Goal: Task Accomplishment & Management: Complete application form

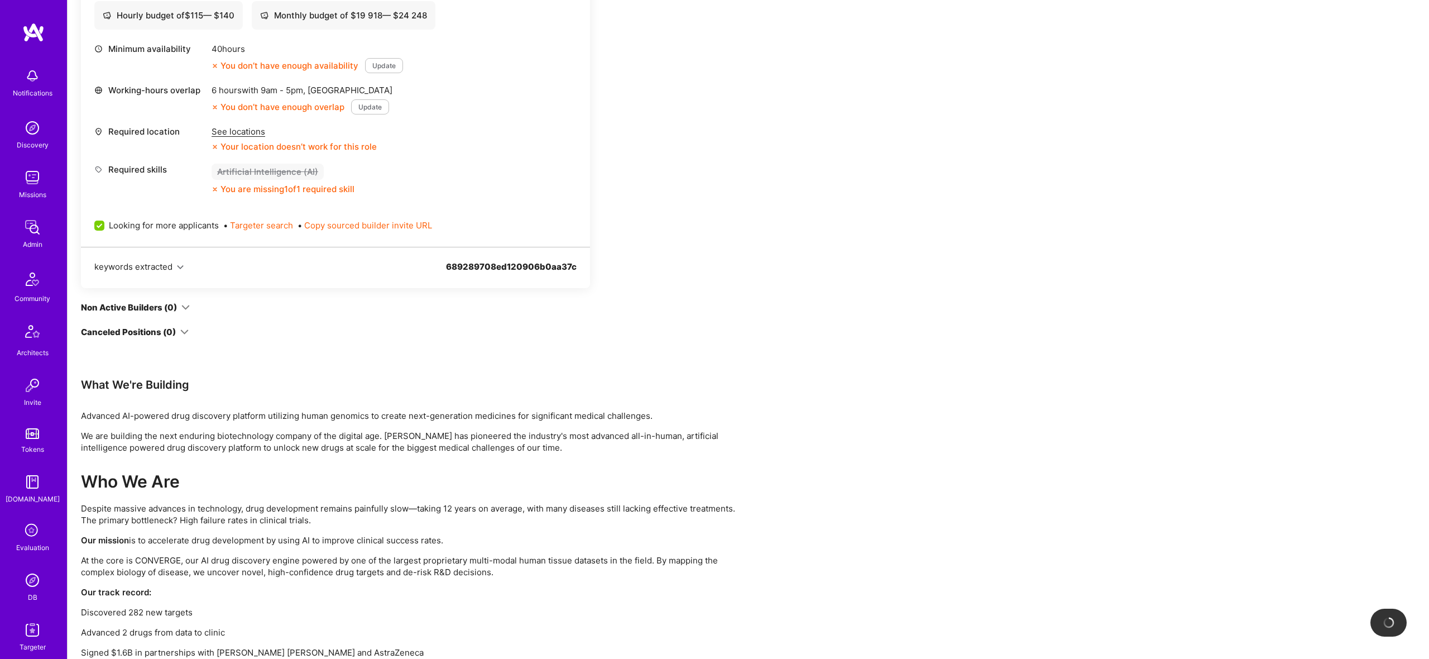
scroll to position [489, 0]
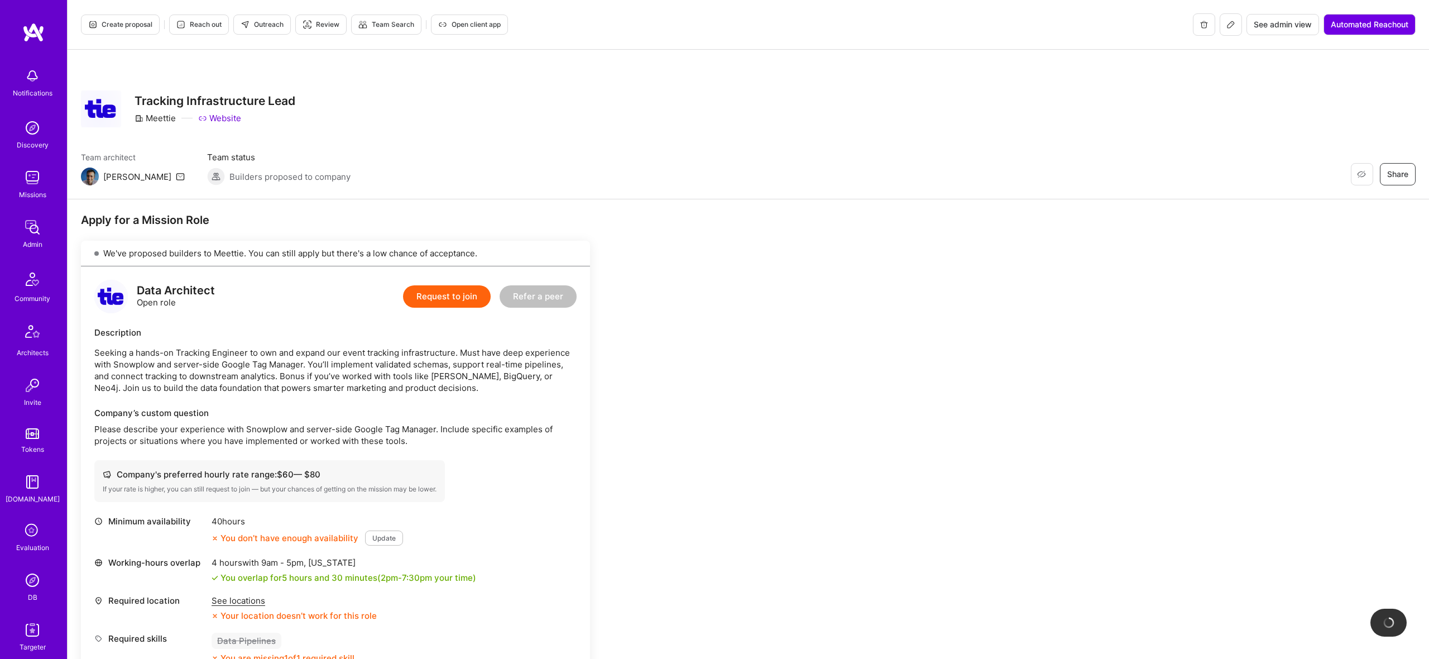
click at [1228, 26] on icon at bounding box center [1231, 24] width 9 height 9
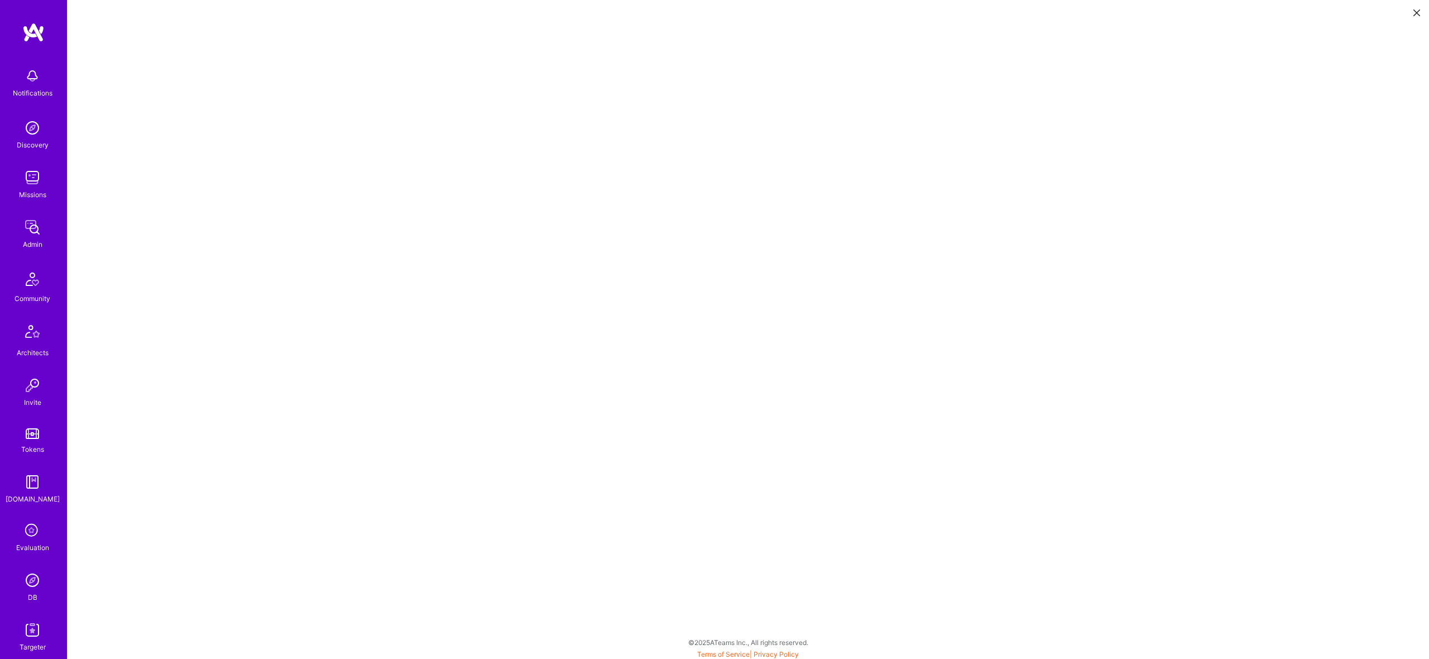
scroll to position [1, 0]
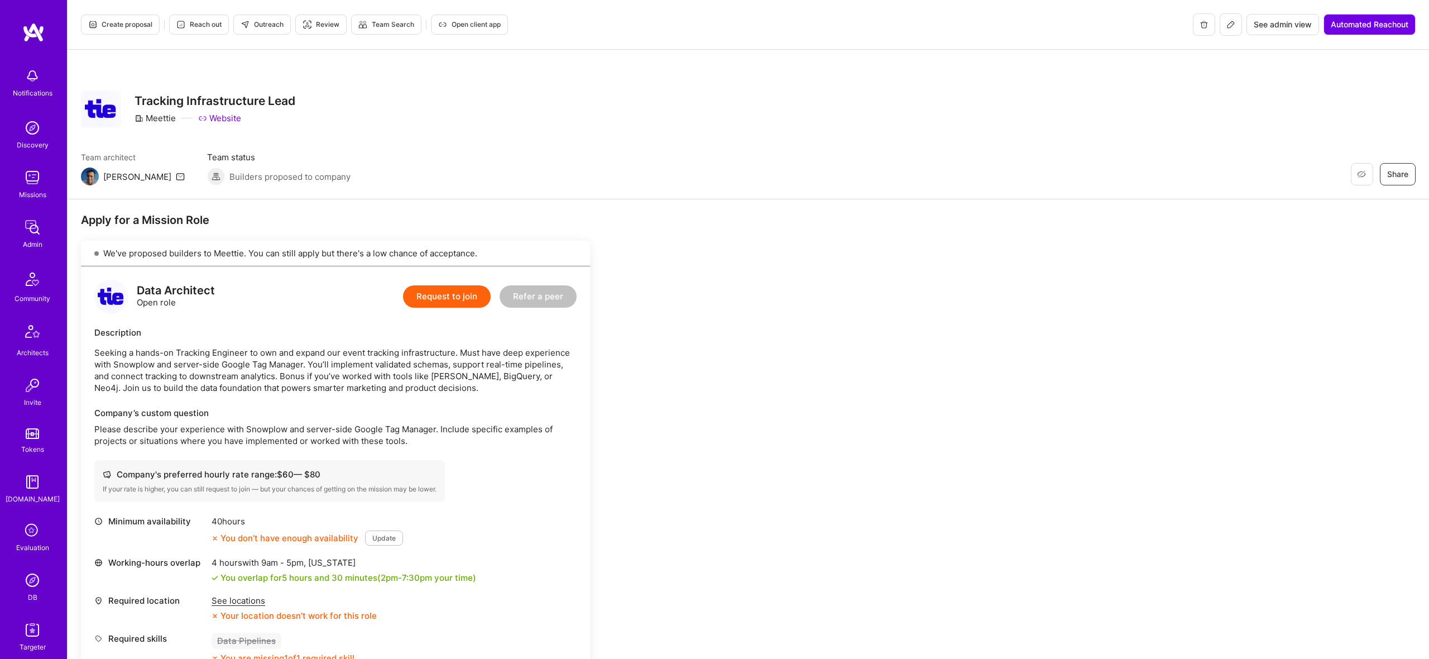
click at [1227, 26] on icon at bounding box center [1231, 24] width 9 height 9
click at [137, 18] on button "Create proposal" at bounding box center [120, 25] width 79 height 20
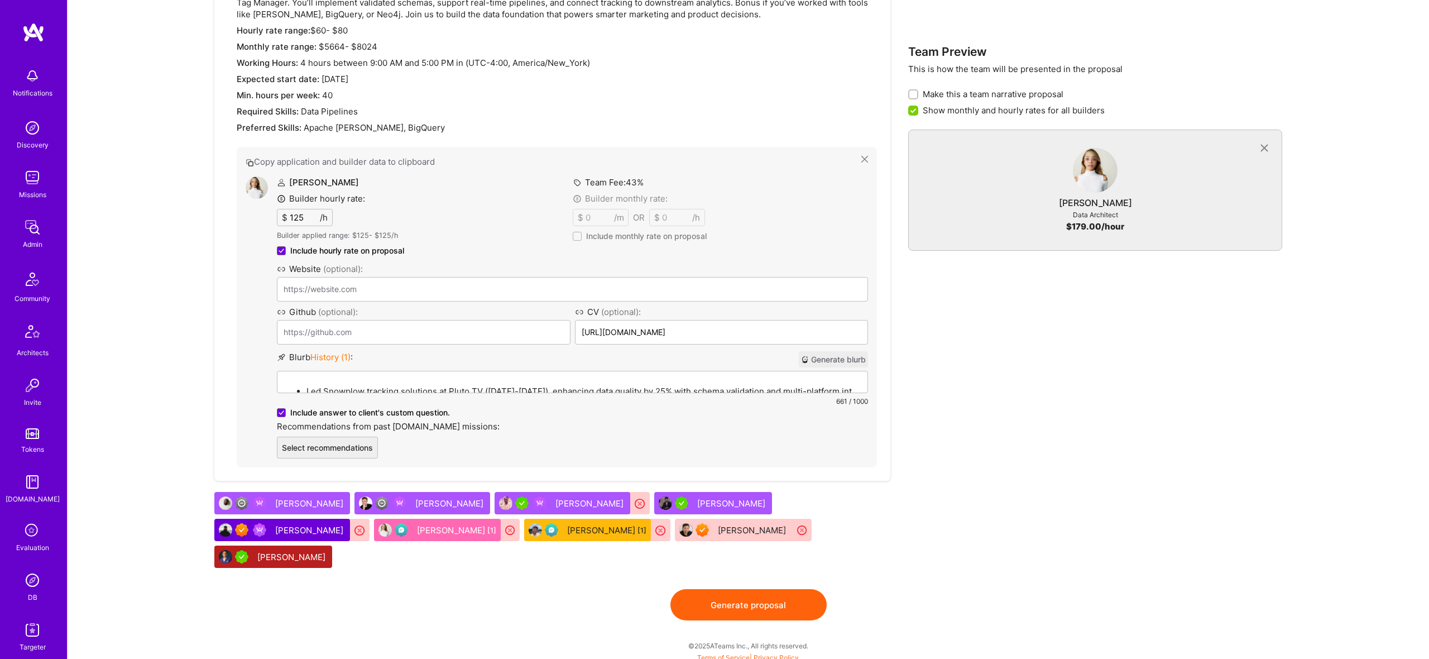
scroll to position [773, 0]
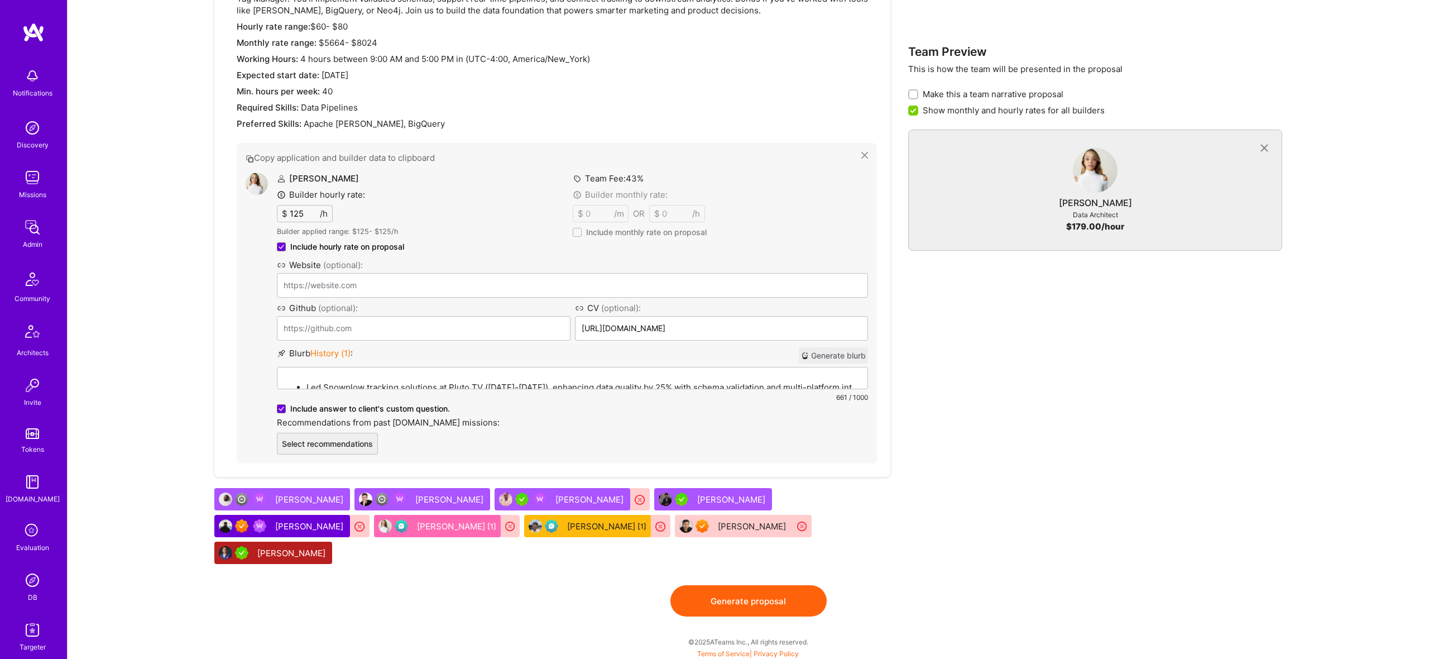
click at [620, 180] on label "Team Fee: 43 %" at bounding box center [608, 179] width 71 height 12
click at [620, 179] on label "Team Fee: 43 %" at bounding box center [608, 179] width 71 height 12
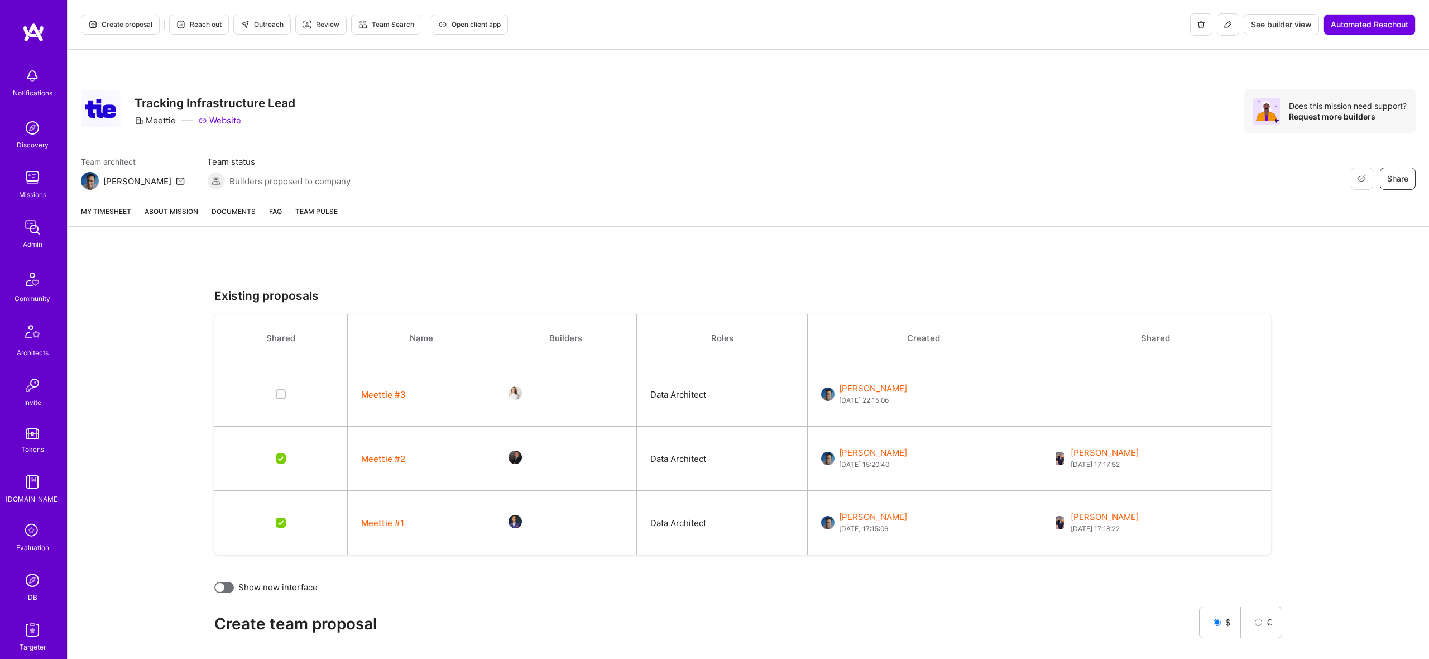
click at [1225, 25] on icon at bounding box center [1228, 24] width 9 height 9
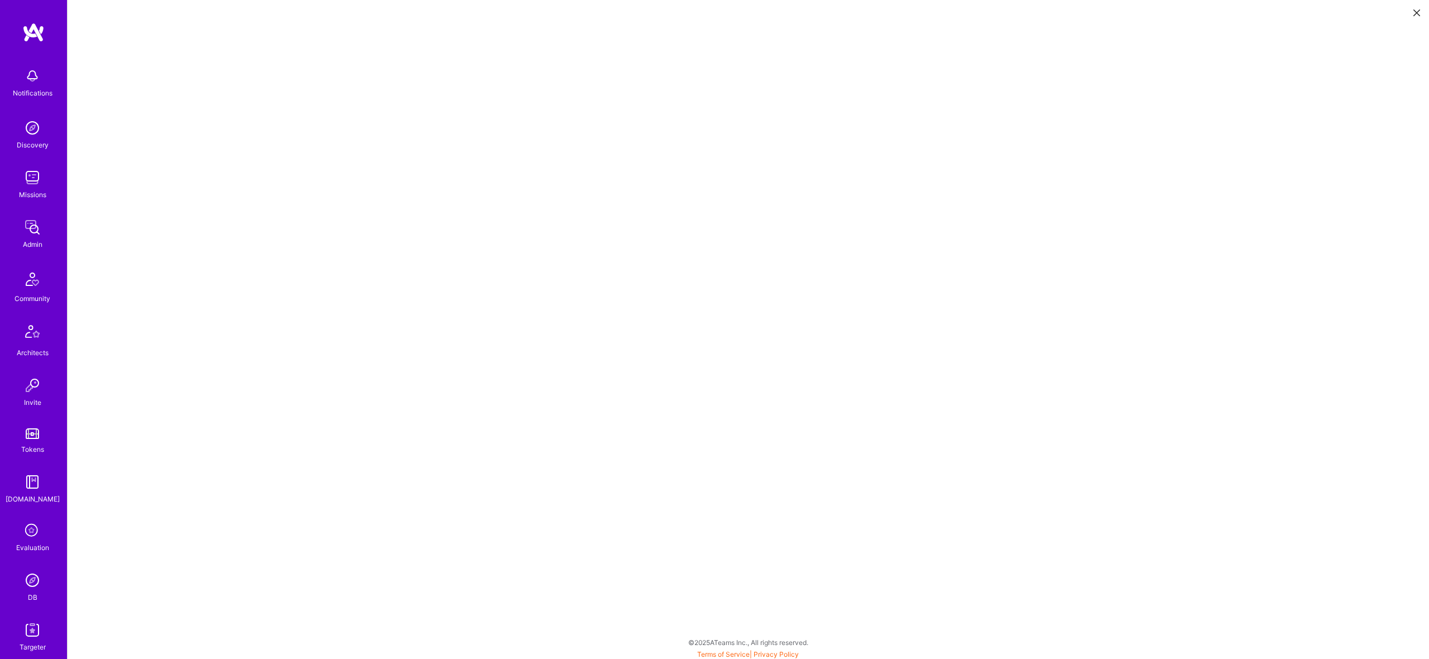
scroll to position [3, 0]
click at [1423, 7] on button at bounding box center [1416, 12] width 13 height 18
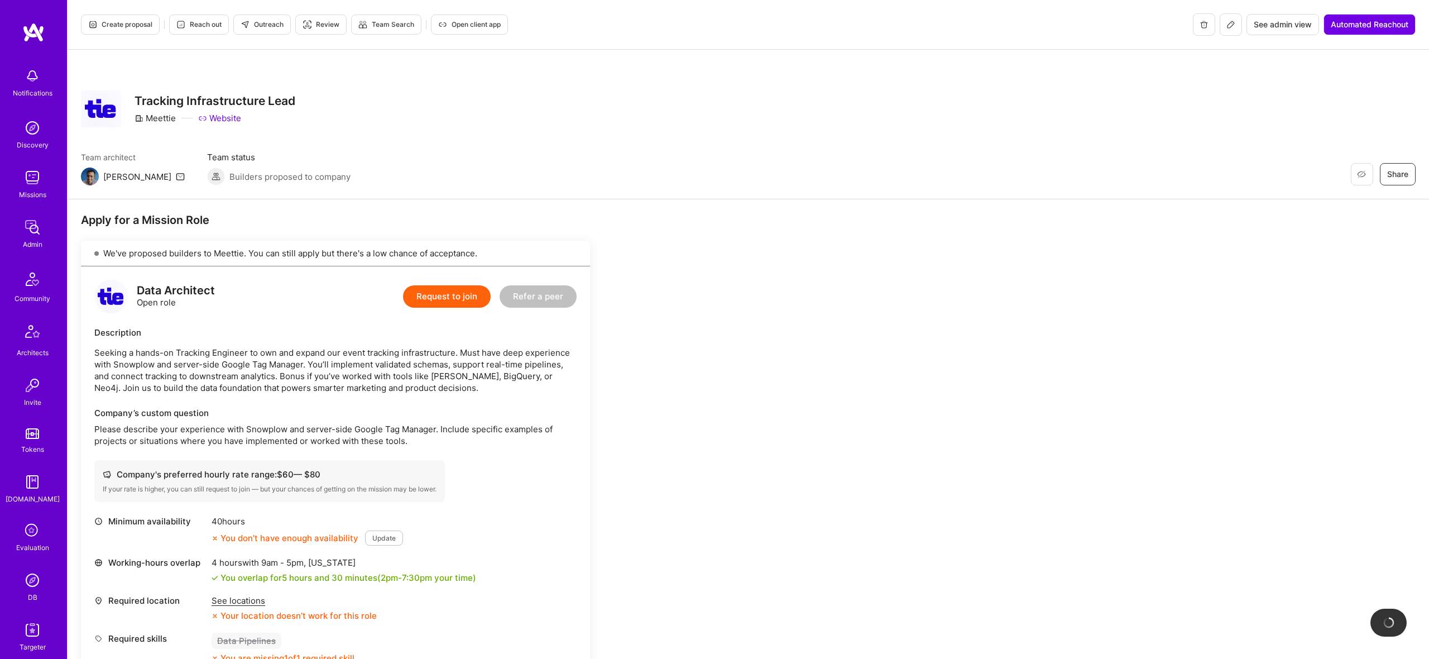
click at [123, 21] on span "Create proposal" at bounding box center [120, 25] width 64 height 10
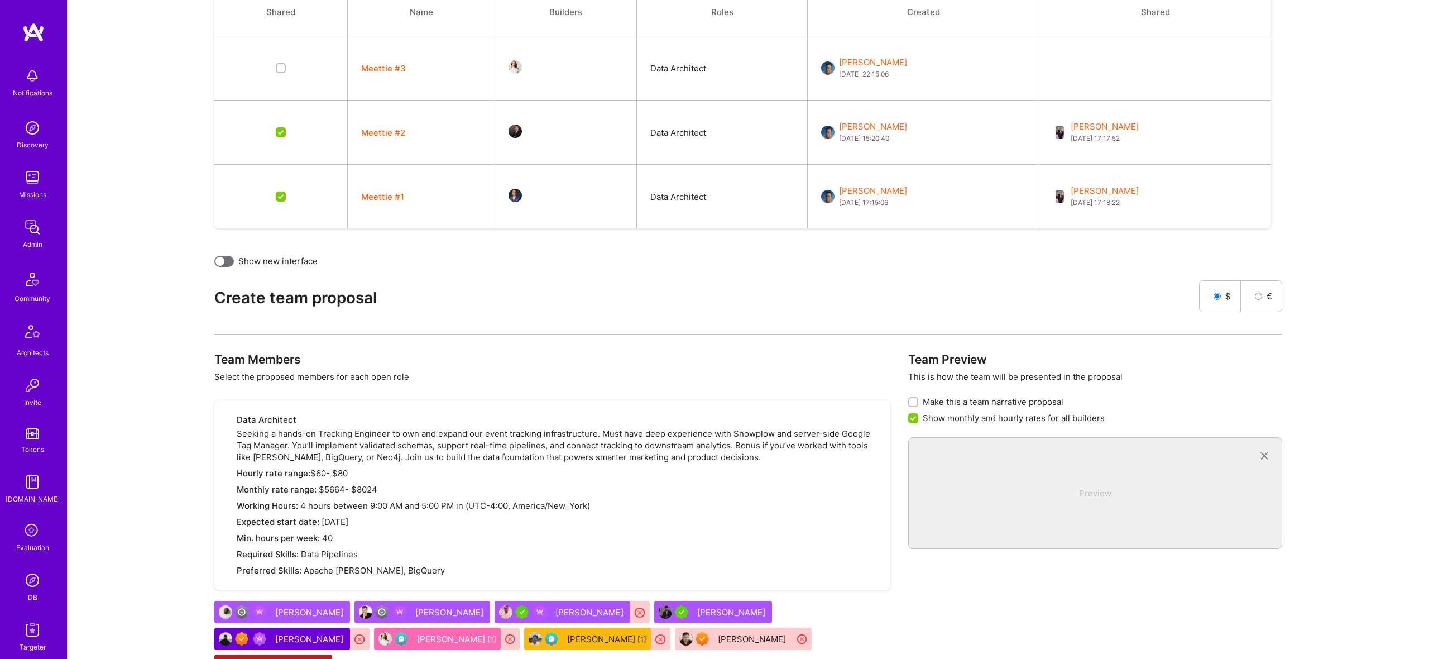
scroll to position [441, 0]
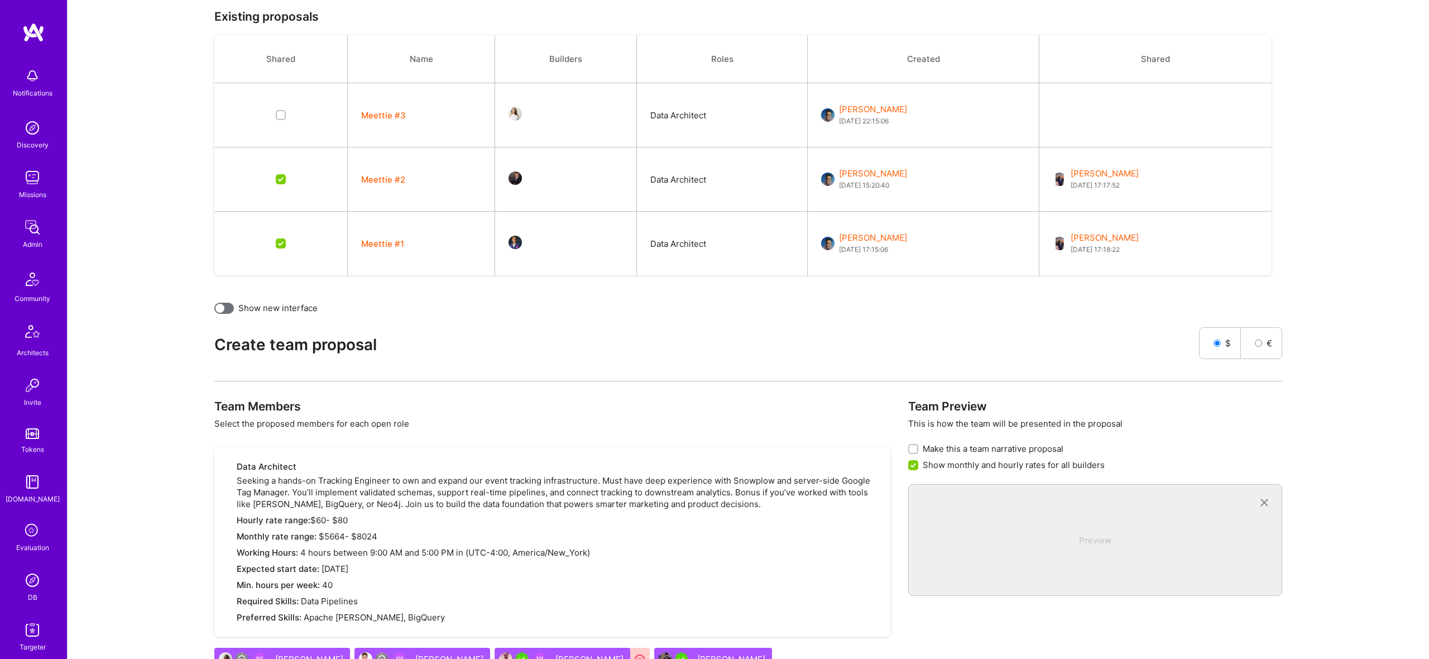
click at [230, 306] on div at bounding box center [224, 308] width 20 height 11
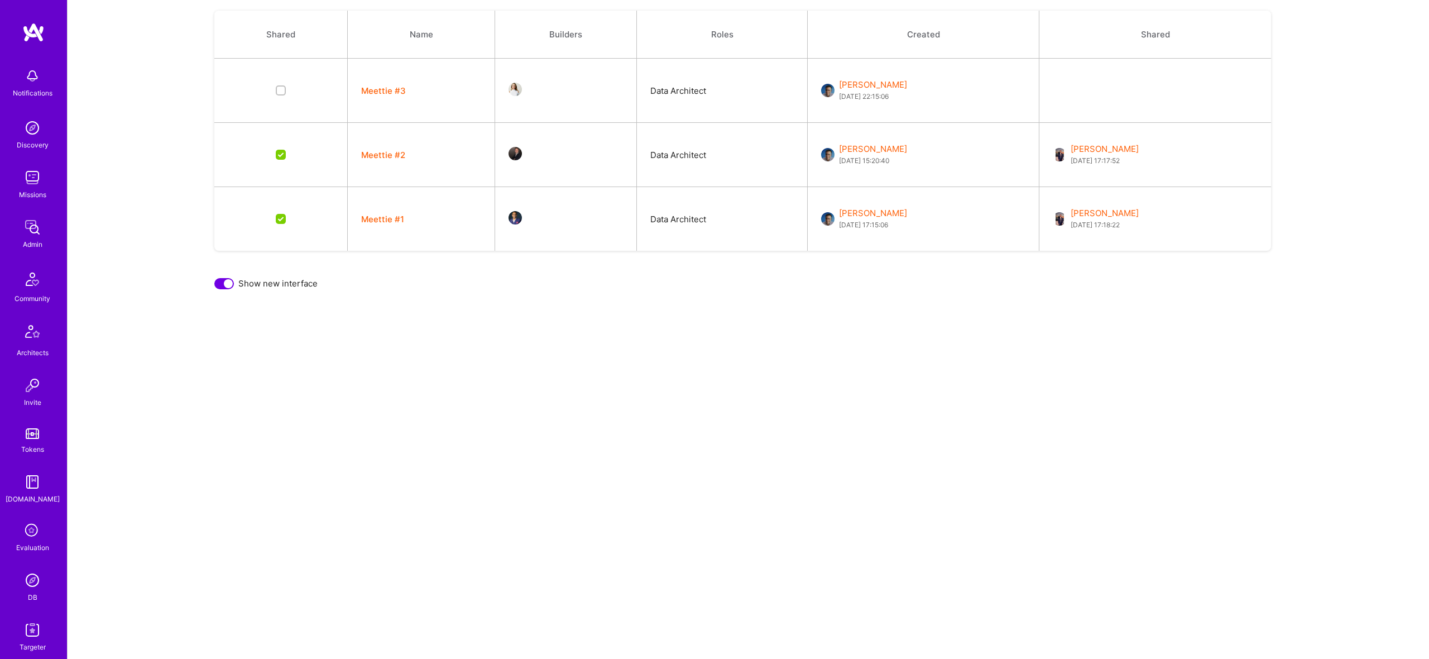
scroll to position [256, 0]
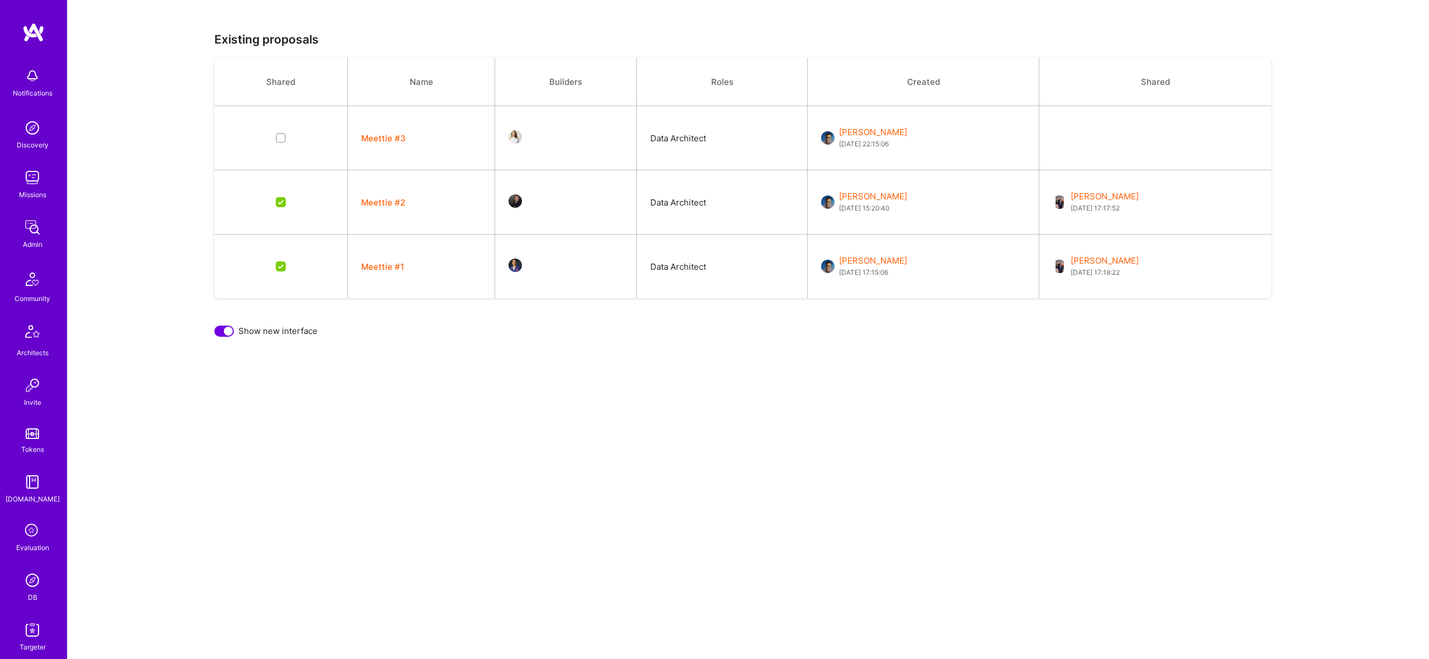
click at [217, 338] on div "Existing proposals Shared Name Builders Roles Created Shared Meettie #3 Data Ar…" at bounding box center [748, 453] width 1335 height 843
click at [236, 333] on div "Show new interface" at bounding box center [748, 331] width 1068 height 12
click at [231, 332] on div at bounding box center [228, 331] width 9 height 9
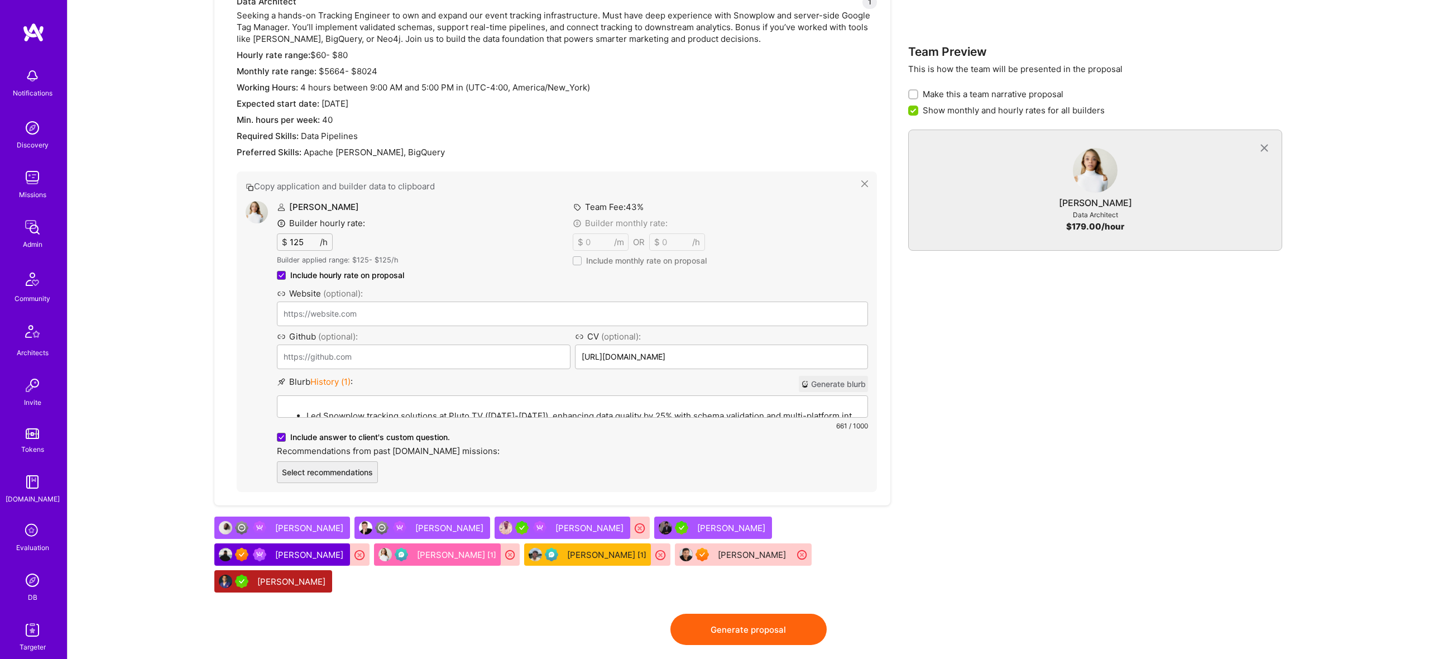
scroll to position [747, 0]
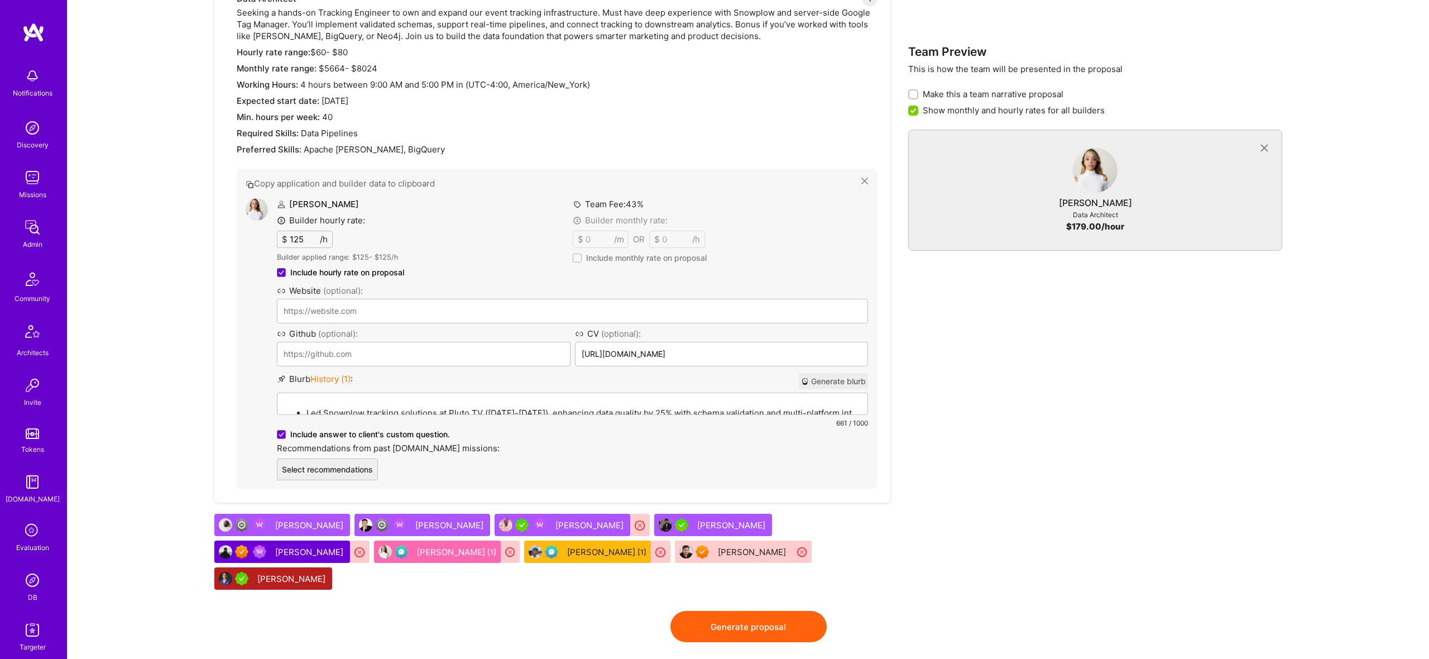
click at [623, 204] on label "Team Fee: 43 %" at bounding box center [608, 204] width 71 height 12
drag, startPoint x: 623, startPoint y: 204, endPoint x: 582, endPoint y: 201, distance: 40.8
click at [623, 204] on label "Team Fee: 43 %" at bounding box center [608, 204] width 71 height 12
click at [579, 203] on icon at bounding box center [577, 205] width 6 height 6
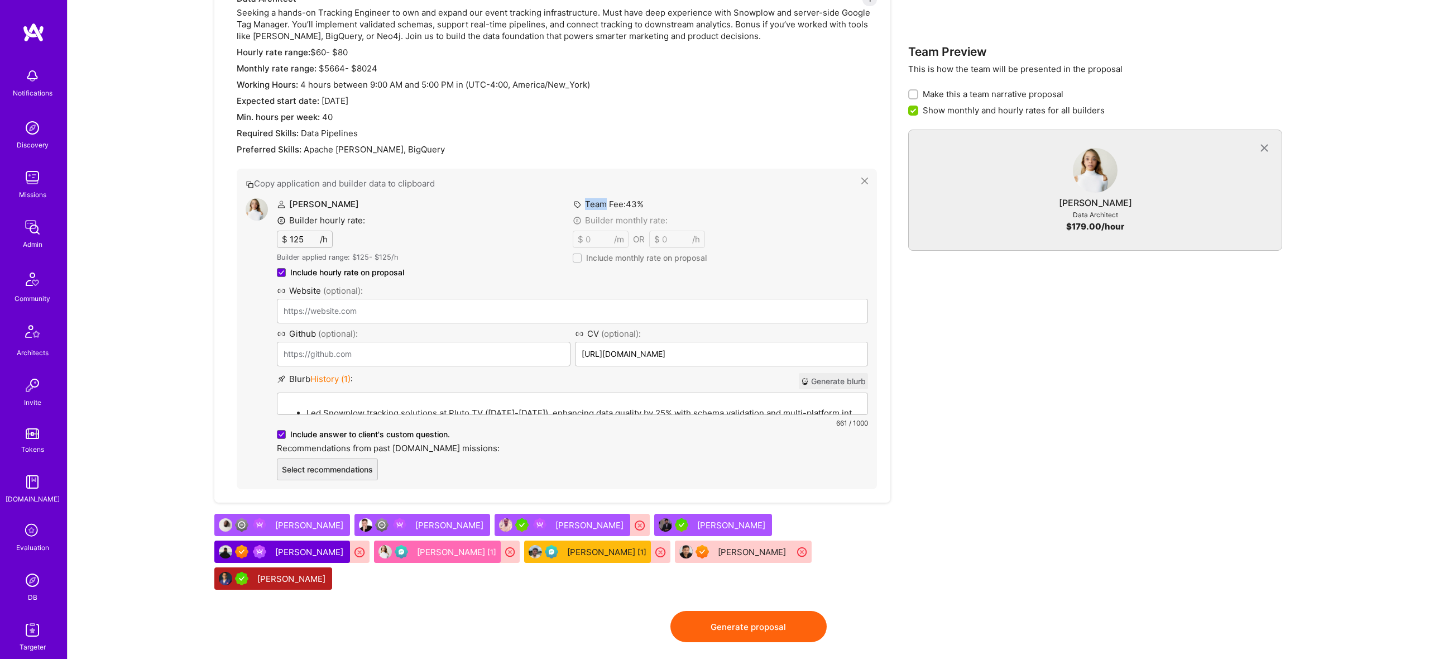
click at [579, 203] on icon at bounding box center [577, 205] width 6 height 6
click at [524, 413] on p "Led Snowplow tracking solutions at Pluto TV ([DATE]-[DATE]), enhancing data qua…" at bounding box center [583, 413] width 554 height 12
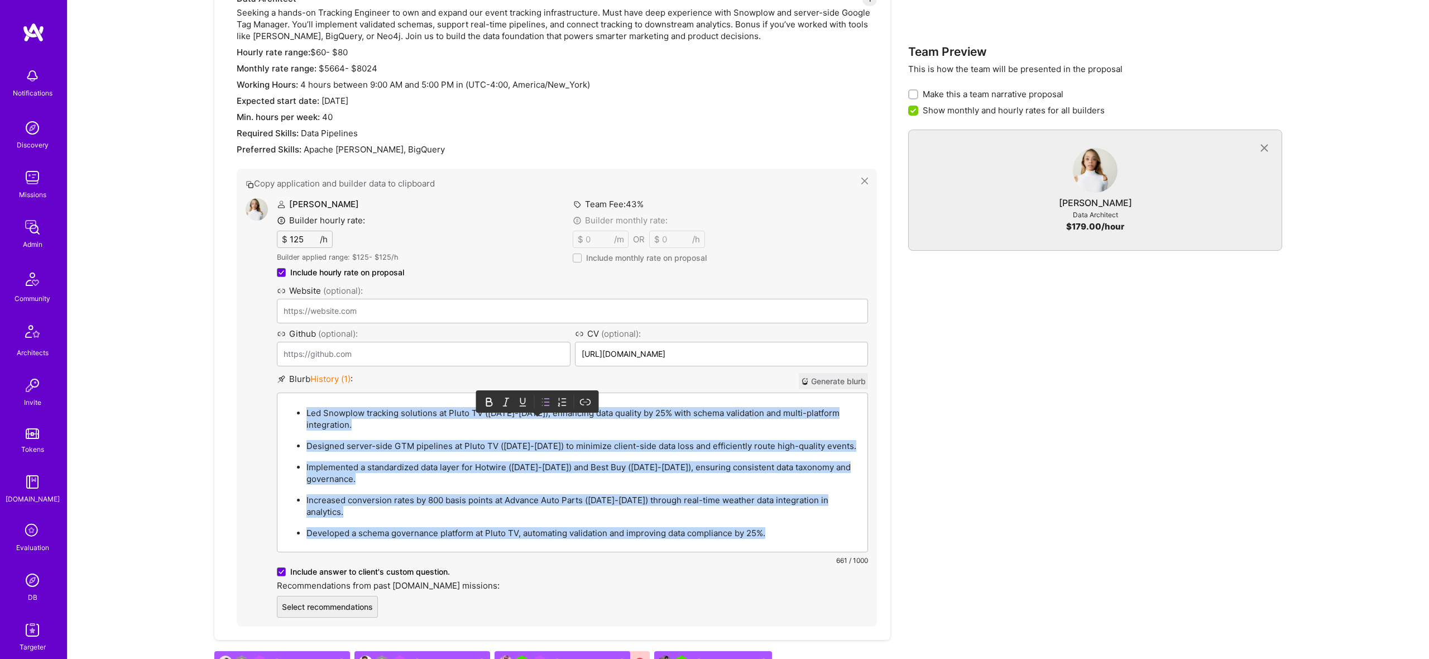
copy ul "Led Snowplow tracking solutions at Pluto TV (2022-2024), enhancing data quality…"
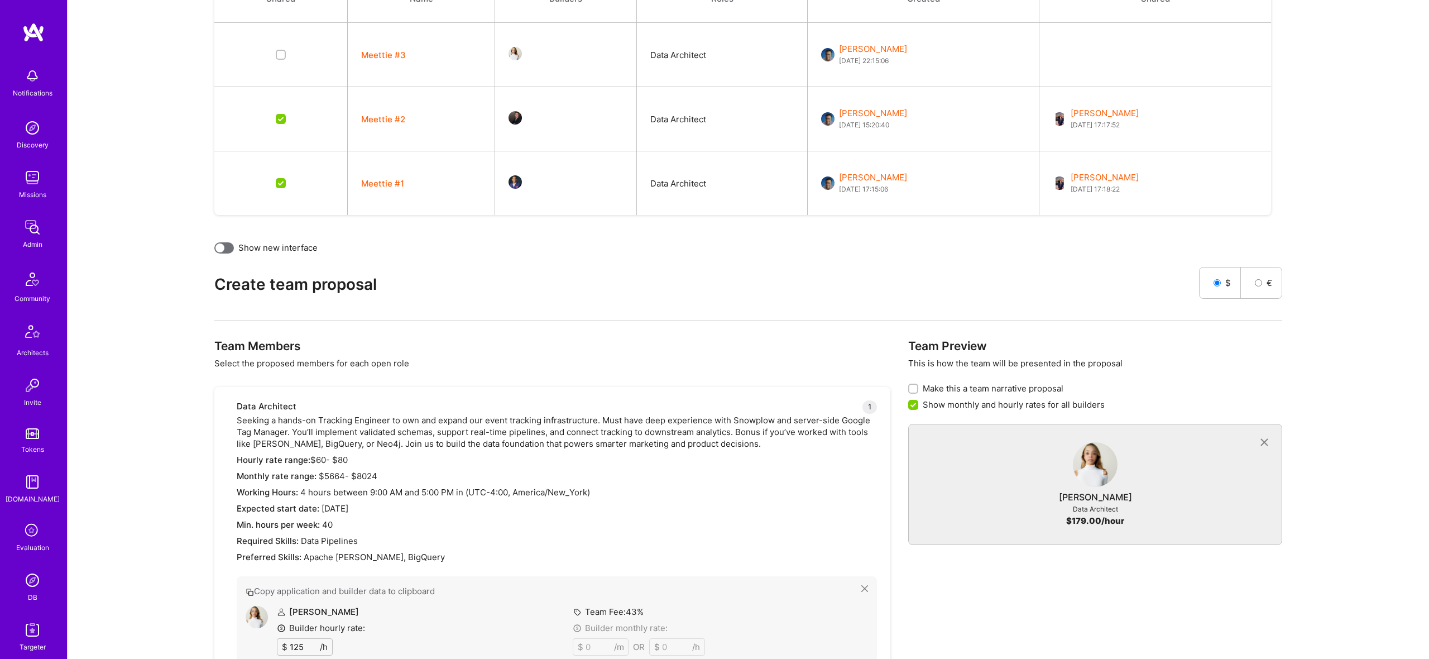
click at [218, 260] on div "Existing proposals Shared Name Builders Roles Created Shared Meettie #3 Data Ar…" at bounding box center [748, 568] width 1335 height 1238
click at [221, 253] on div "Existing proposals Shared Name Builders Roles Created Shared Meettie #3 Data Ar…" at bounding box center [748, 500] width 1335 height 1100
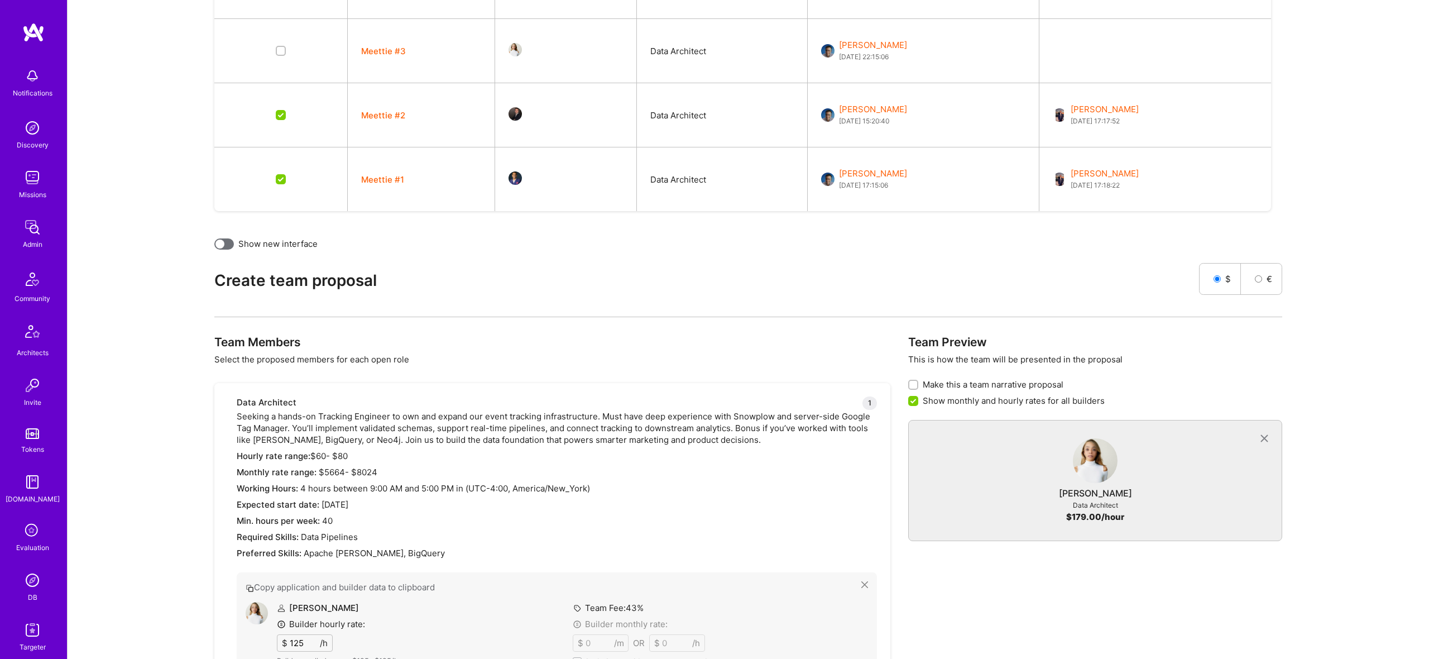
click at [222, 242] on div at bounding box center [219, 243] width 9 height 9
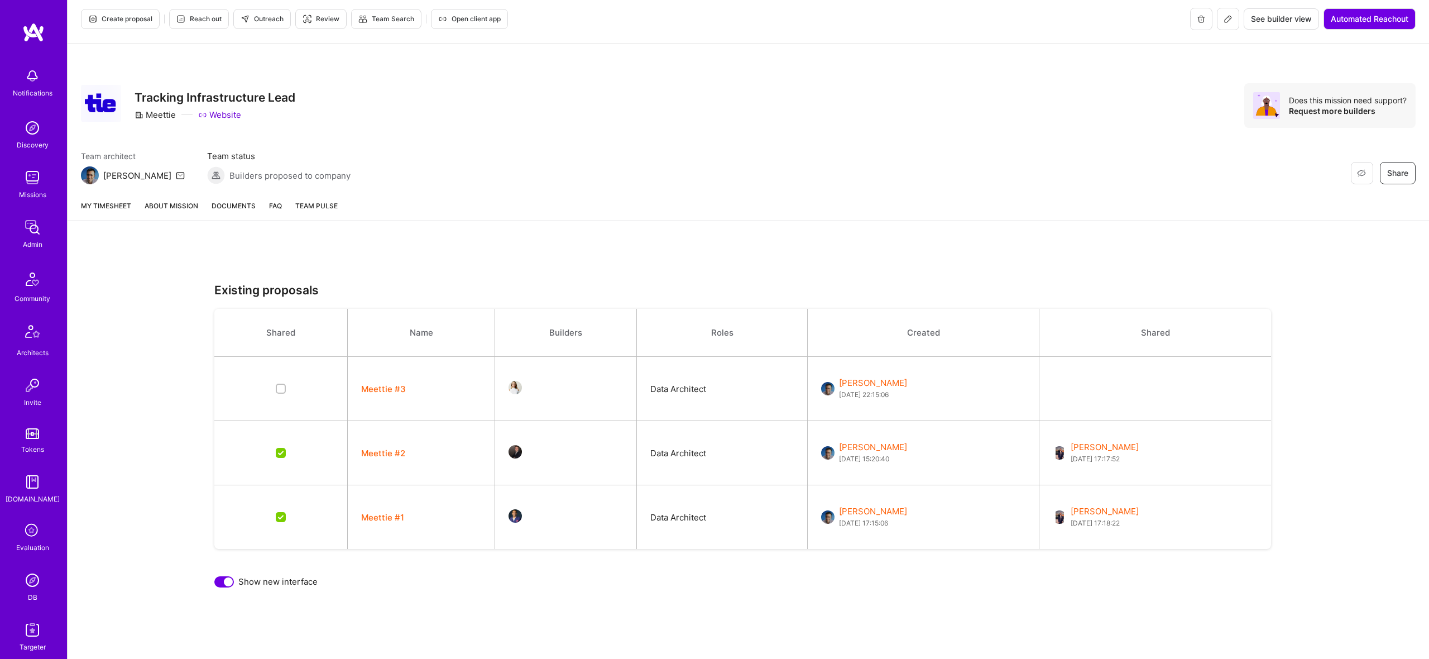
scroll to position [0, 0]
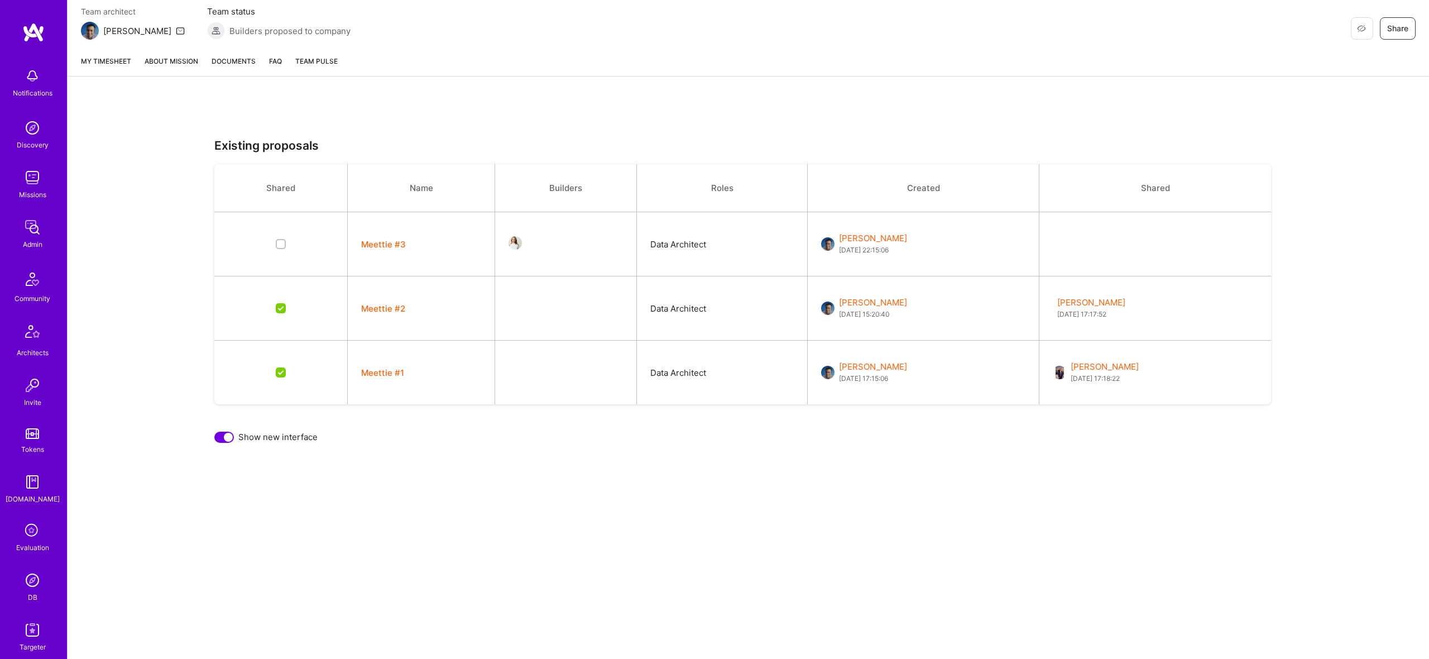
checkbox input "false"
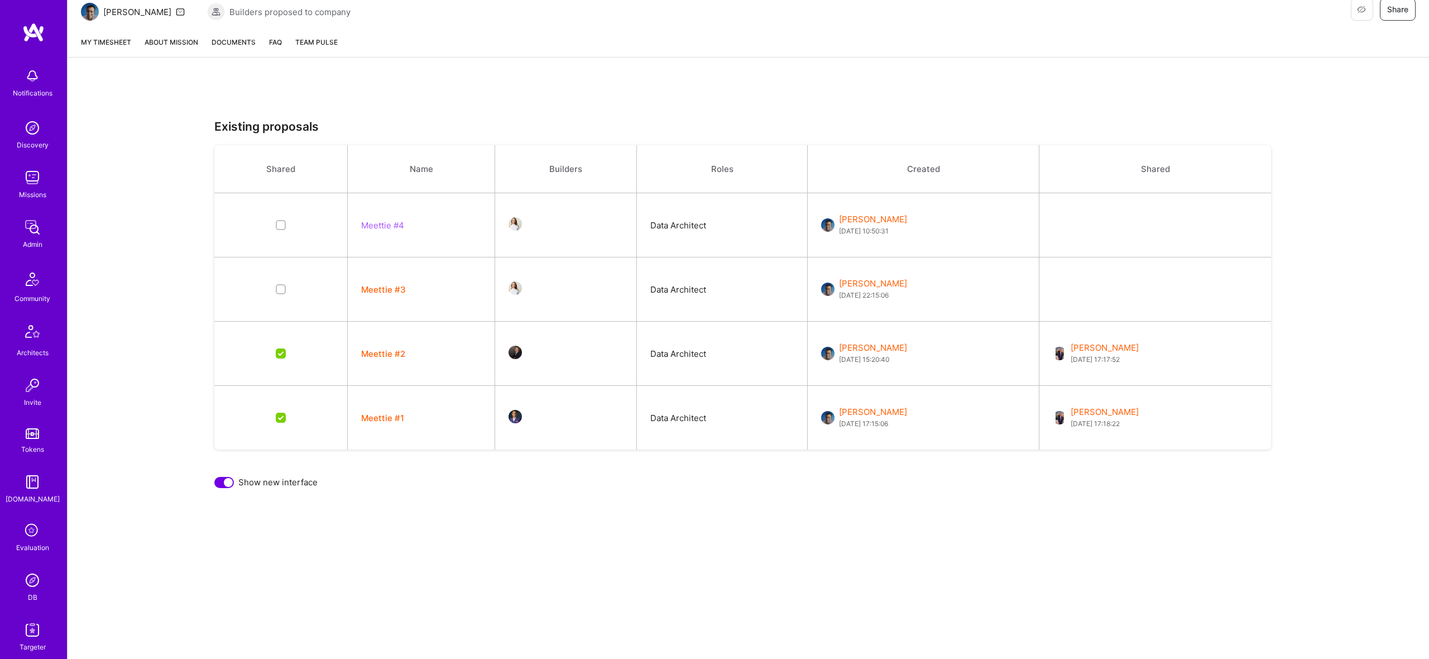
scroll to position [166, 0]
click at [392, 226] on button "Meettie #4" at bounding box center [382, 228] width 43 height 12
click at [392, 231] on button "Meettie #4" at bounding box center [382, 228] width 43 height 12
click at [397, 289] on button "Meettie #3" at bounding box center [383, 292] width 45 height 12
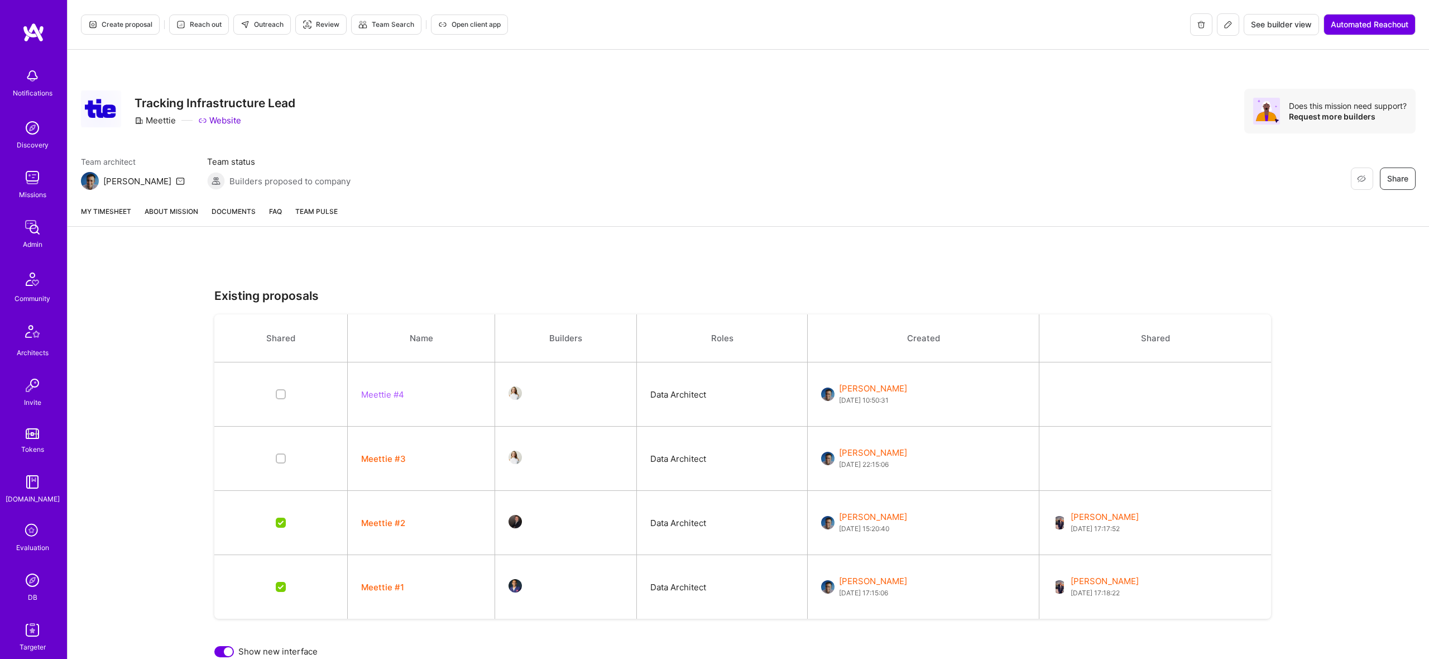
click at [135, 21] on span "Create proposal" at bounding box center [120, 25] width 64 height 10
click at [113, 25] on span "Create proposal" at bounding box center [120, 25] width 64 height 10
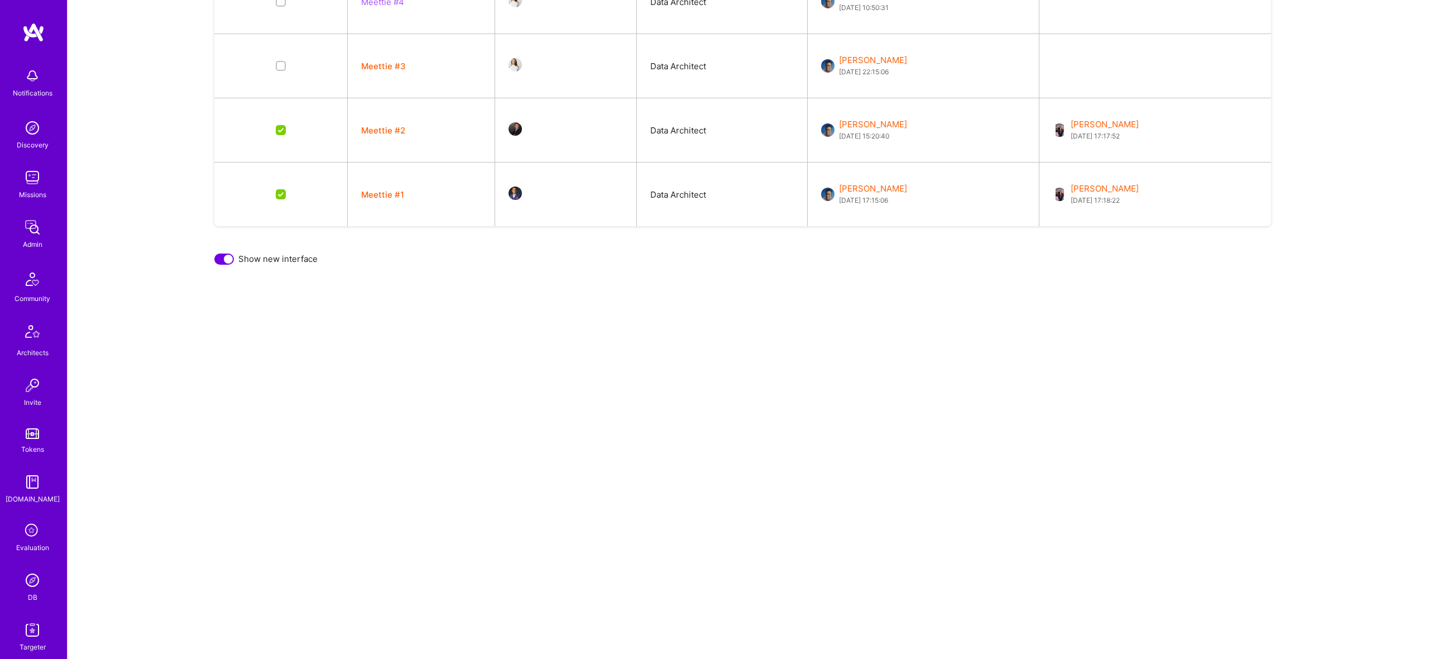
scroll to position [404, 0]
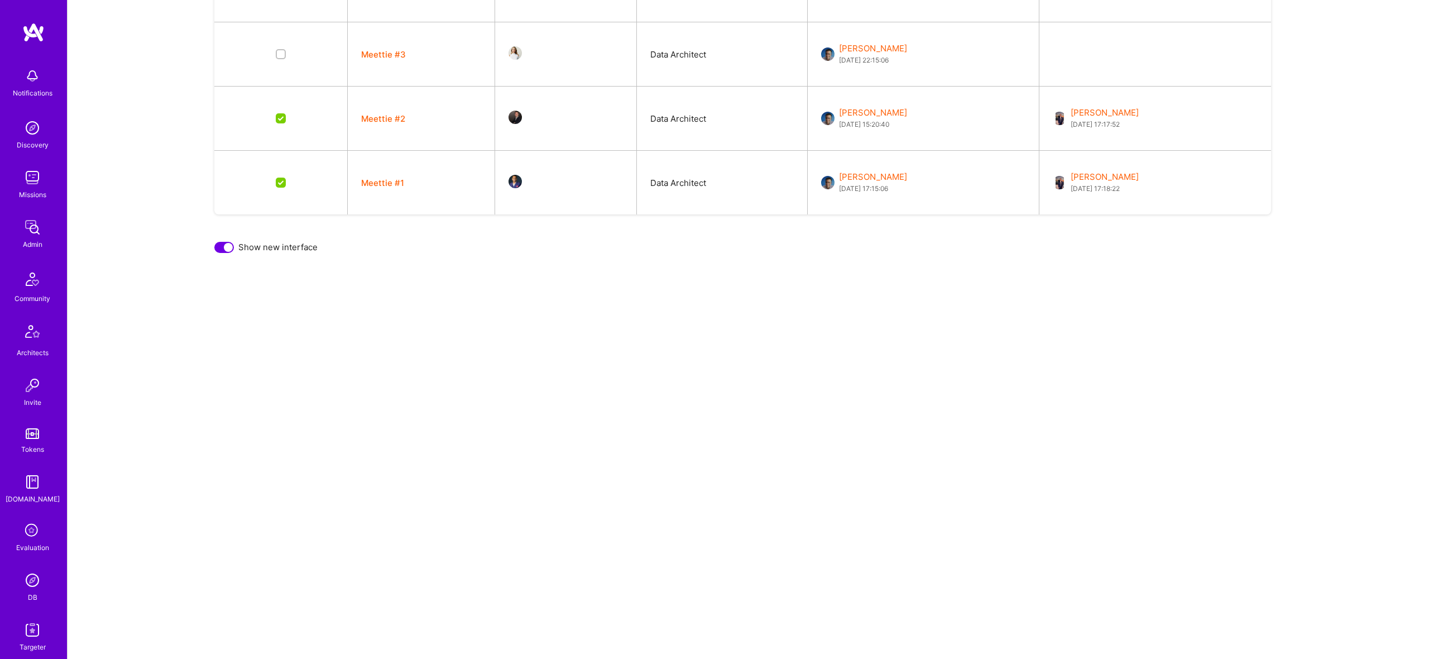
click at [226, 248] on div at bounding box center [228, 247] width 9 height 9
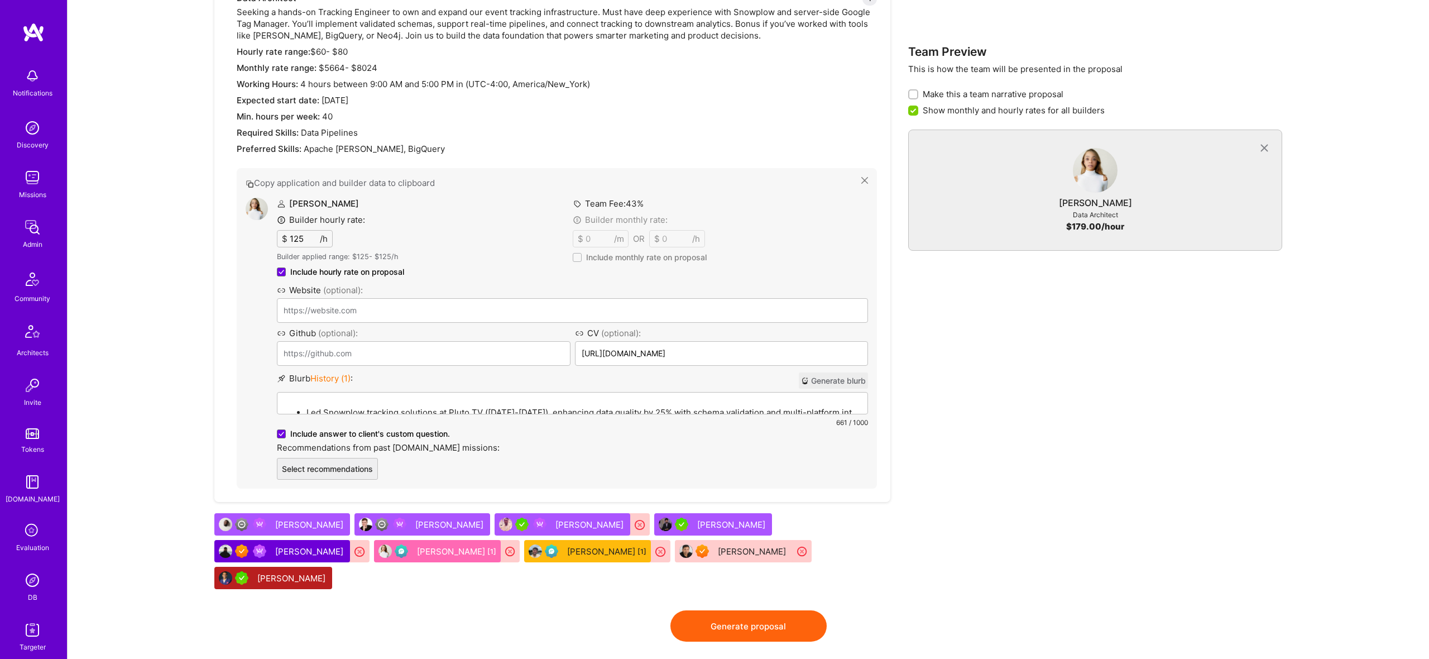
scroll to position [813, 0]
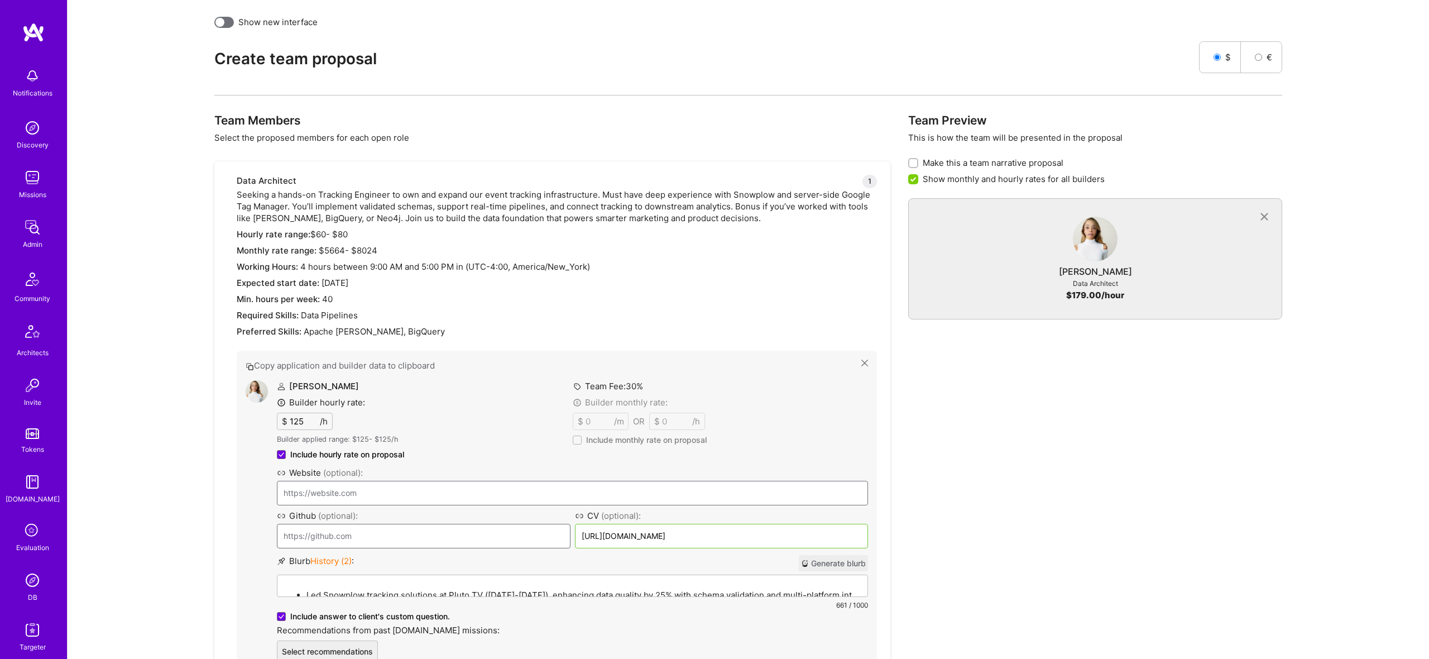
scroll to position [630, 0]
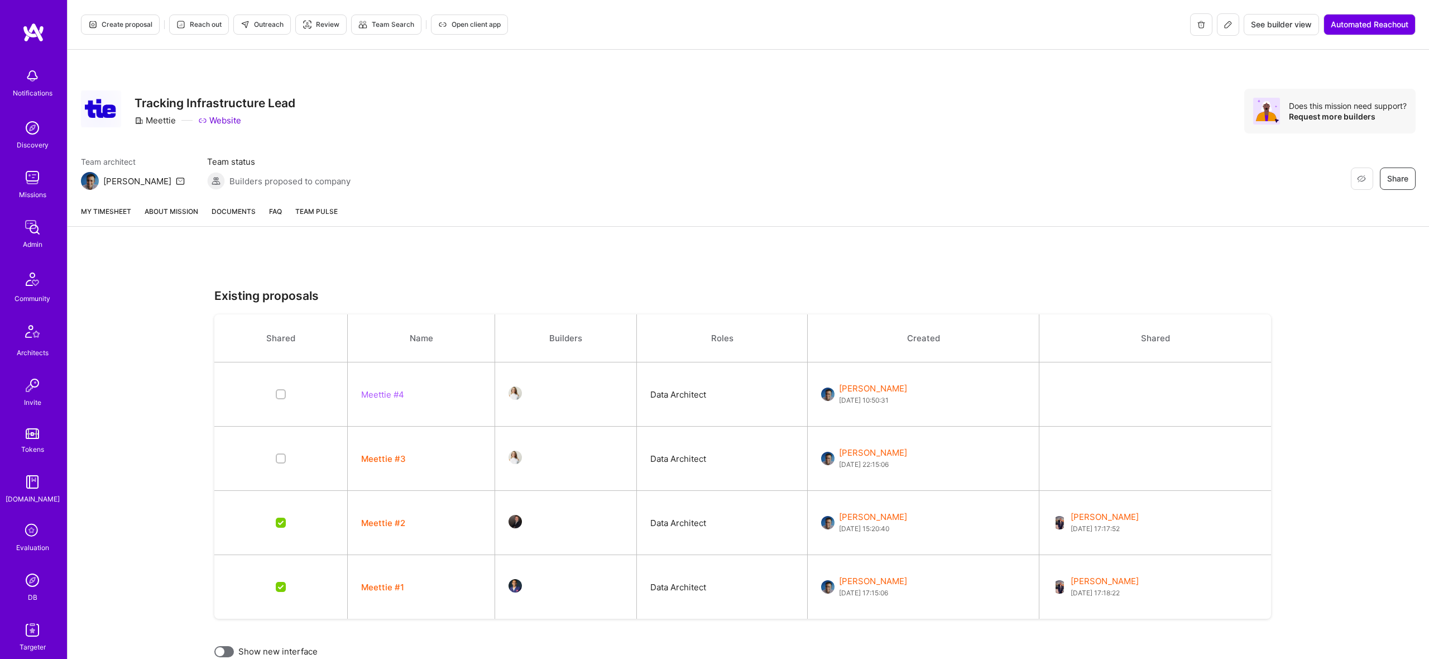
click at [1233, 18] on button at bounding box center [1228, 24] width 22 height 22
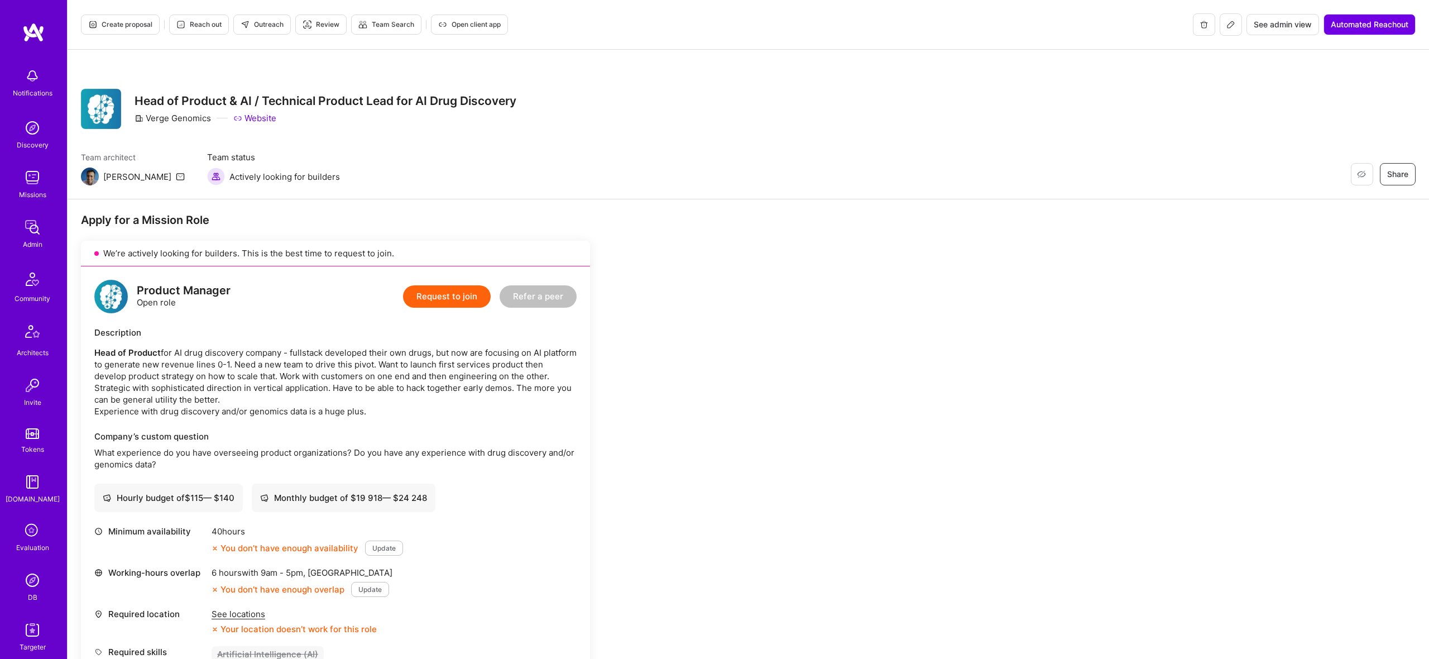
click at [121, 24] on span "Create proposal" at bounding box center [120, 25] width 64 height 10
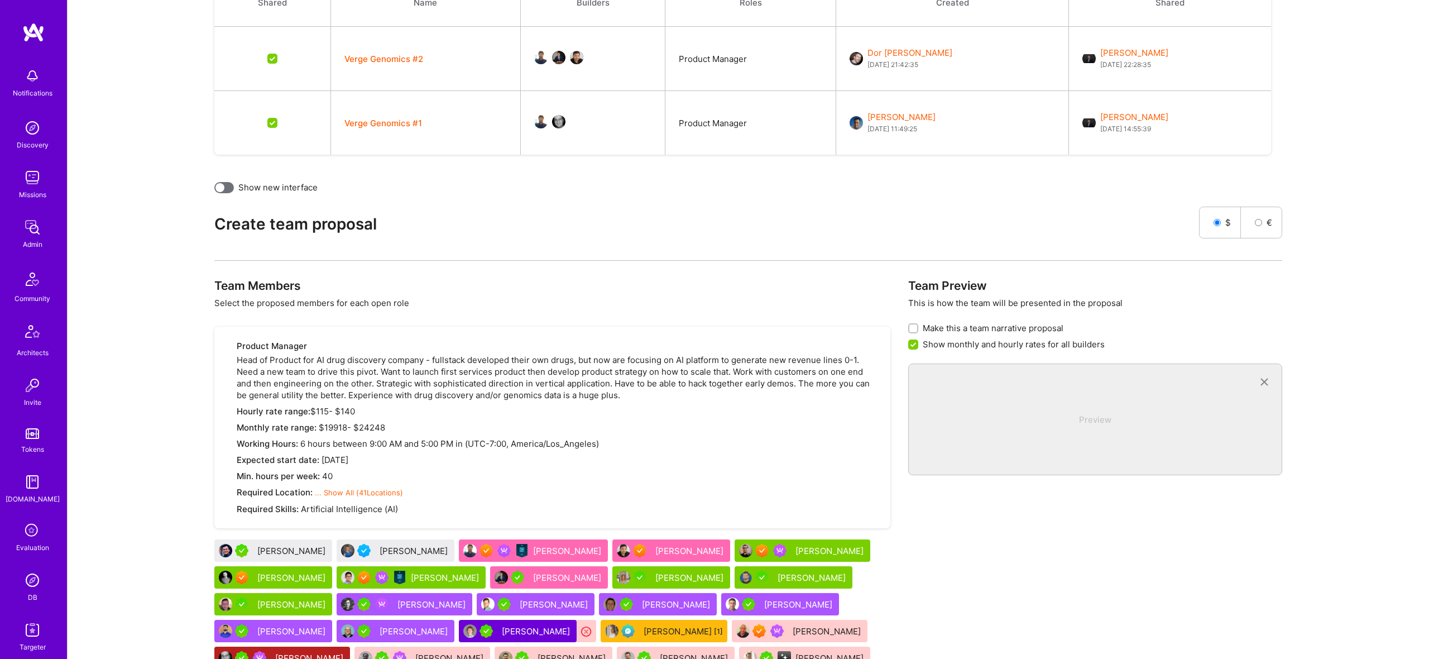
scroll to position [496, 0]
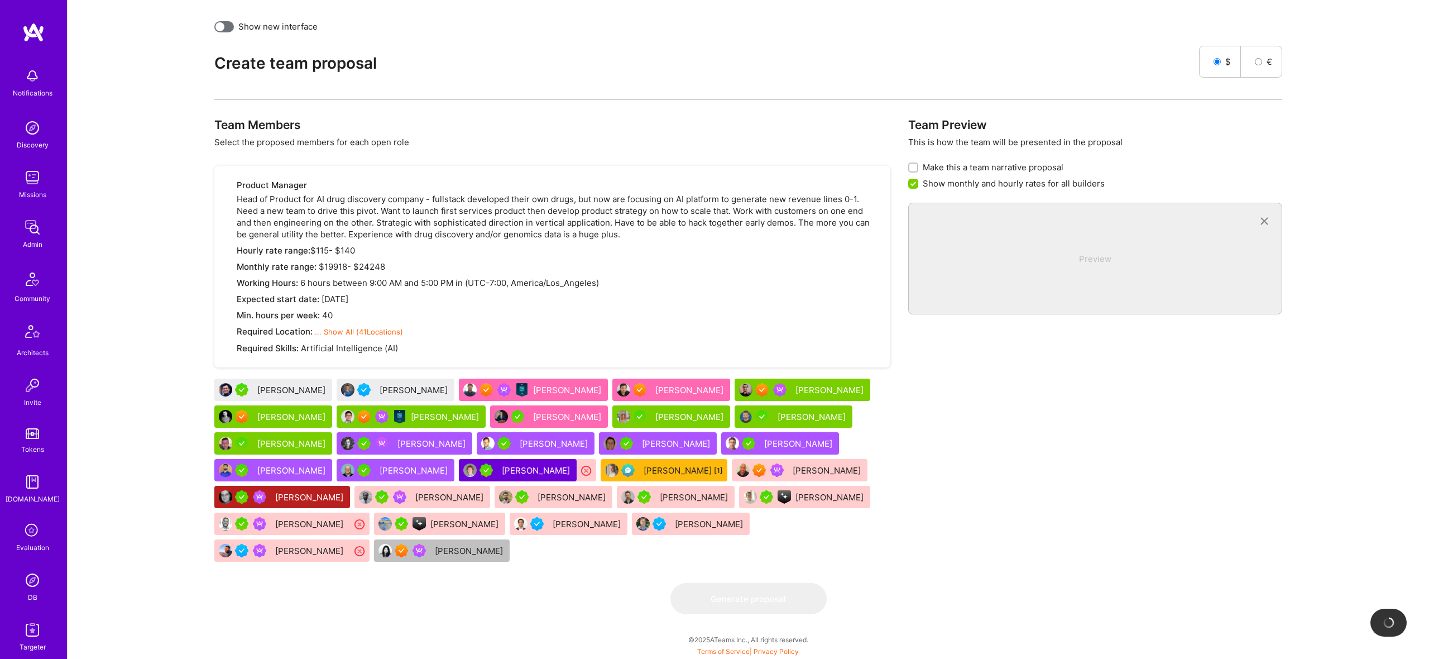
checkbox input "false"
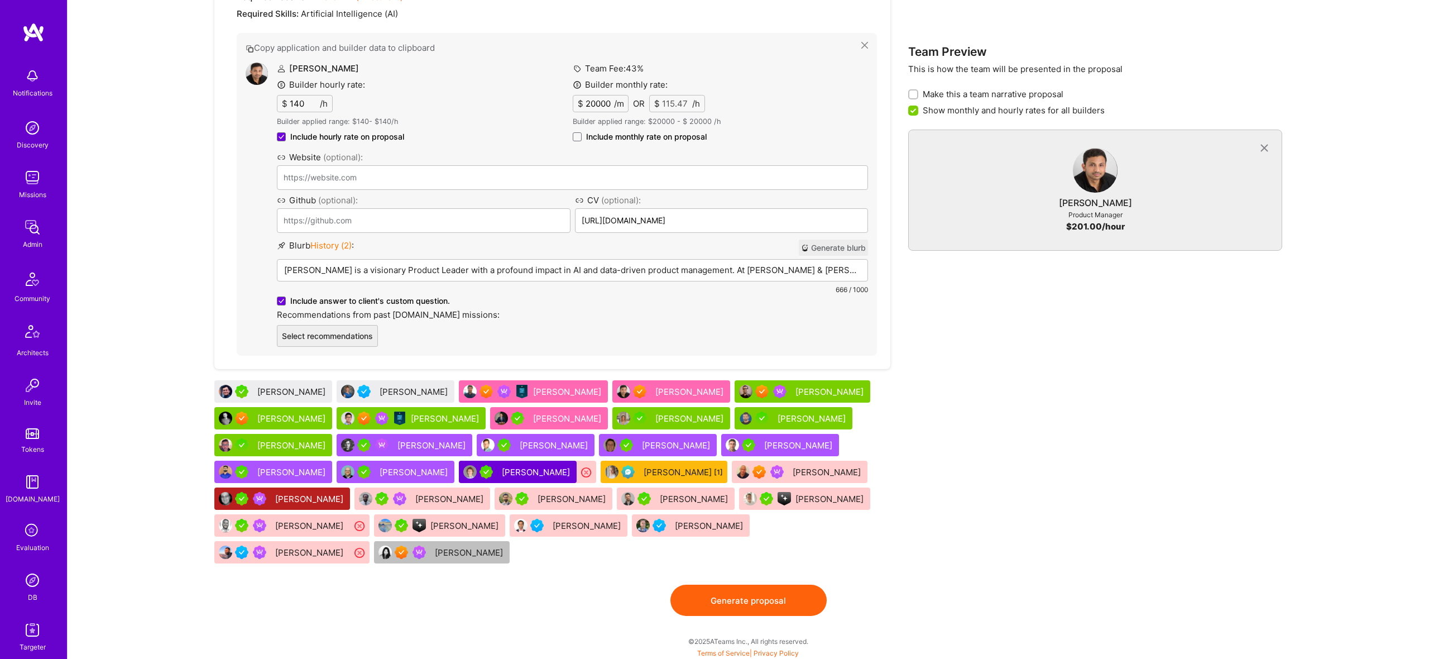
scroll to position [832, 0]
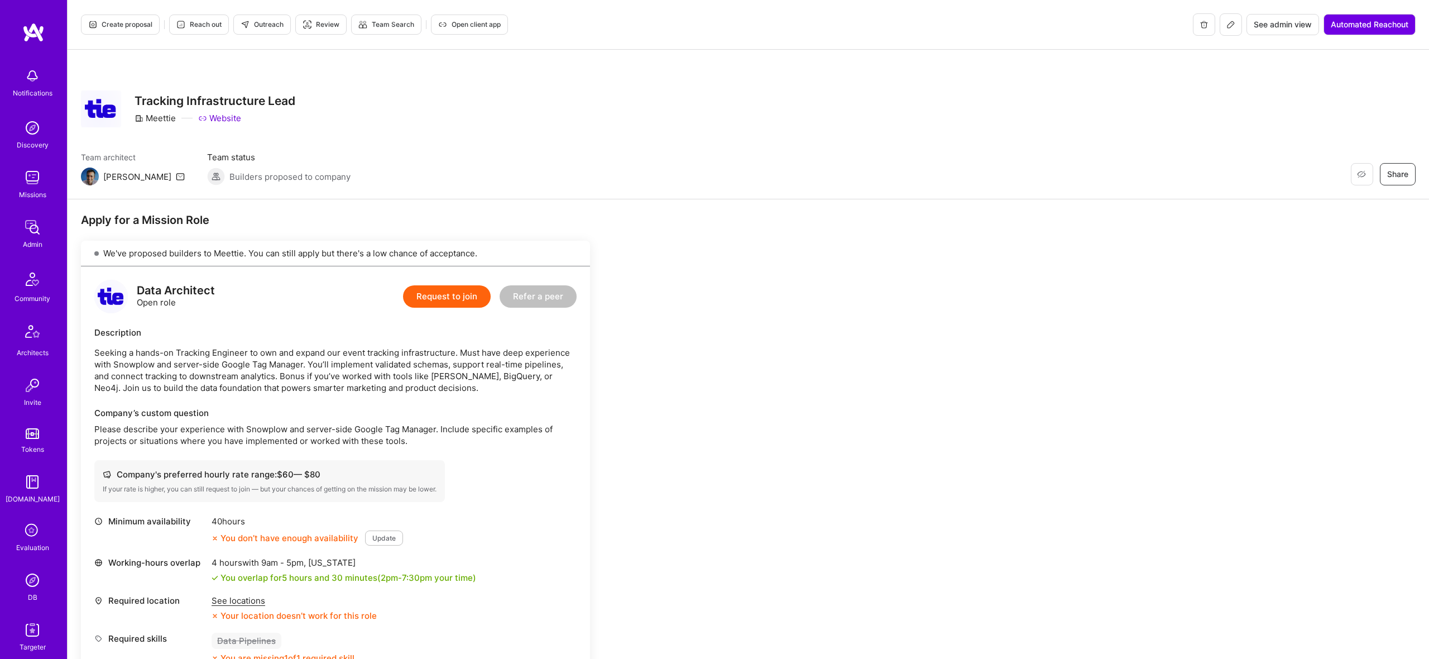
click at [119, 22] on span "Create proposal" at bounding box center [120, 25] width 64 height 10
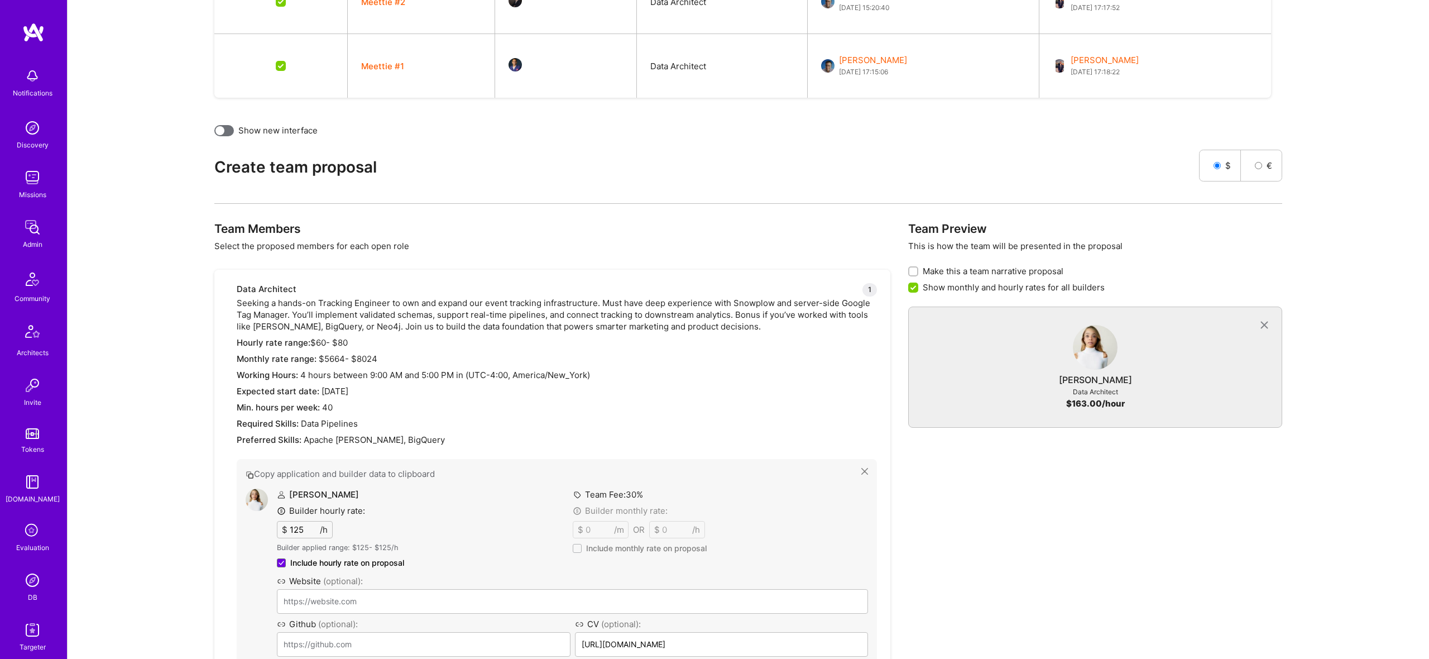
scroll to position [839, 0]
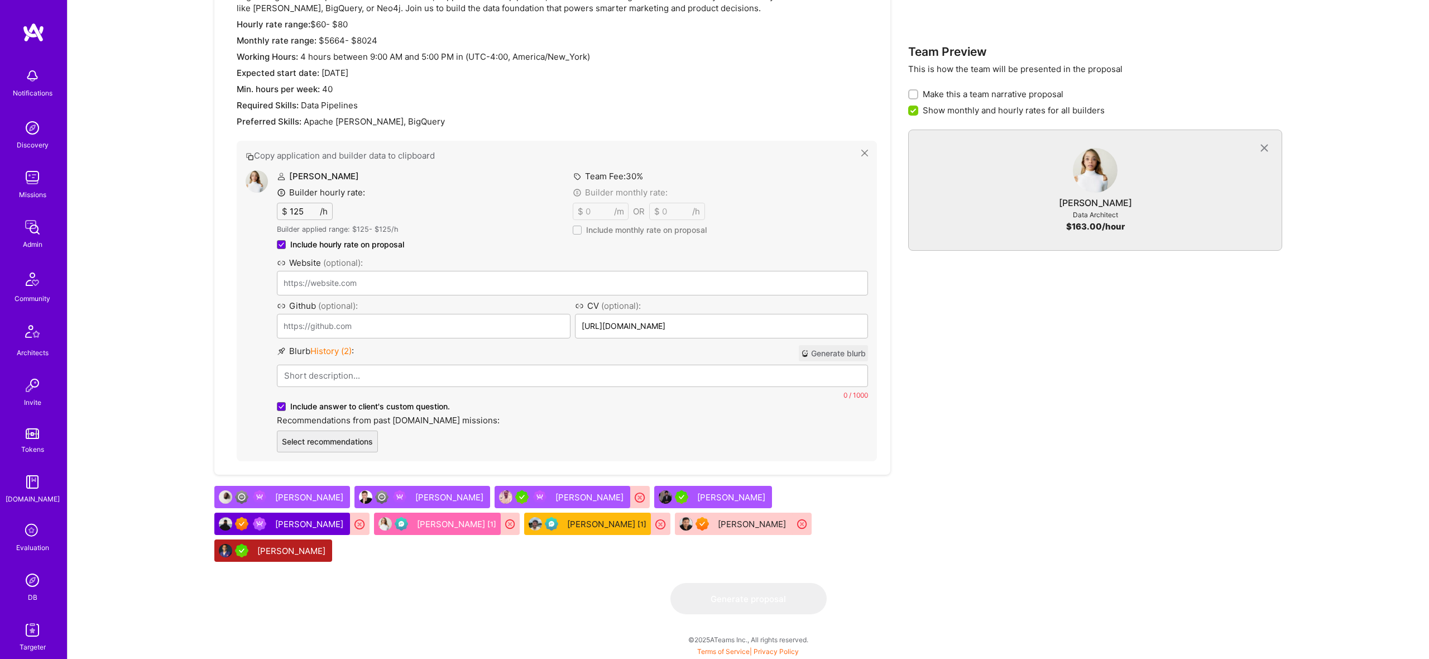
click at [434, 373] on p at bounding box center [572, 376] width 577 height 12
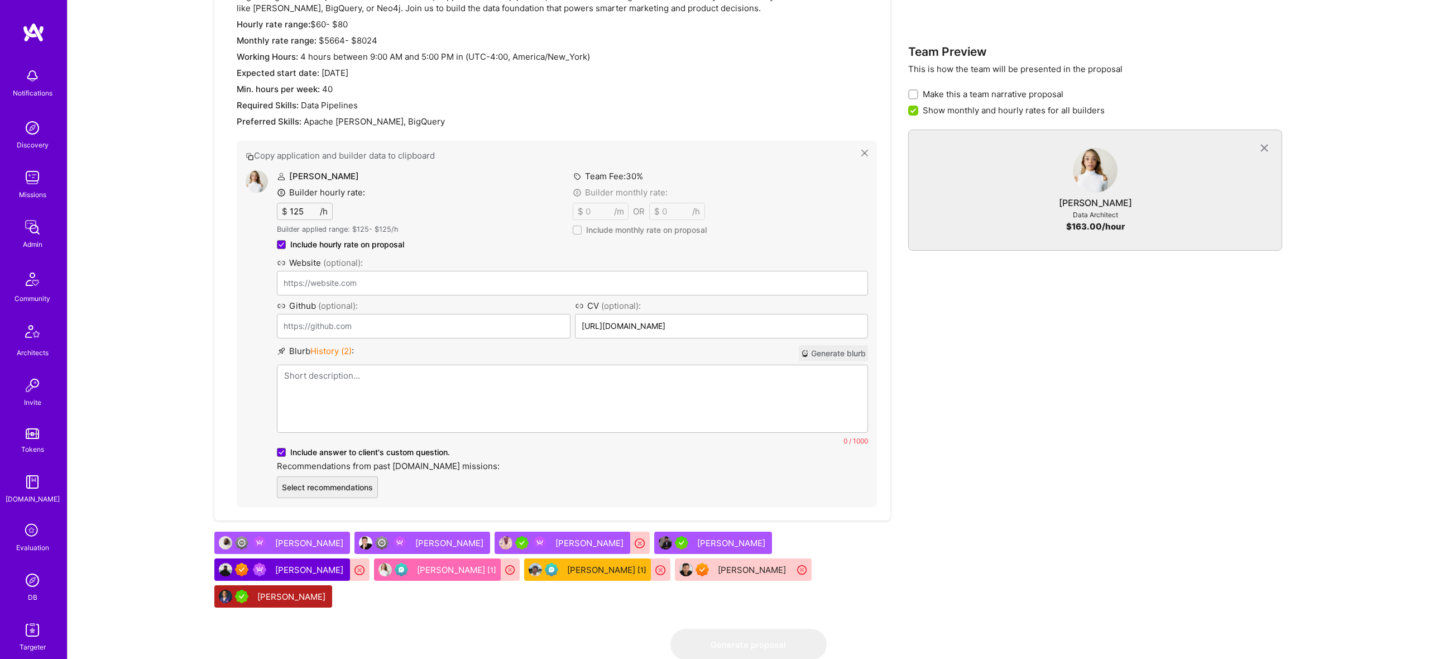
click at [341, 354] on span "History ( 2 )" at bounding box center [330, 351] width 41 height 11
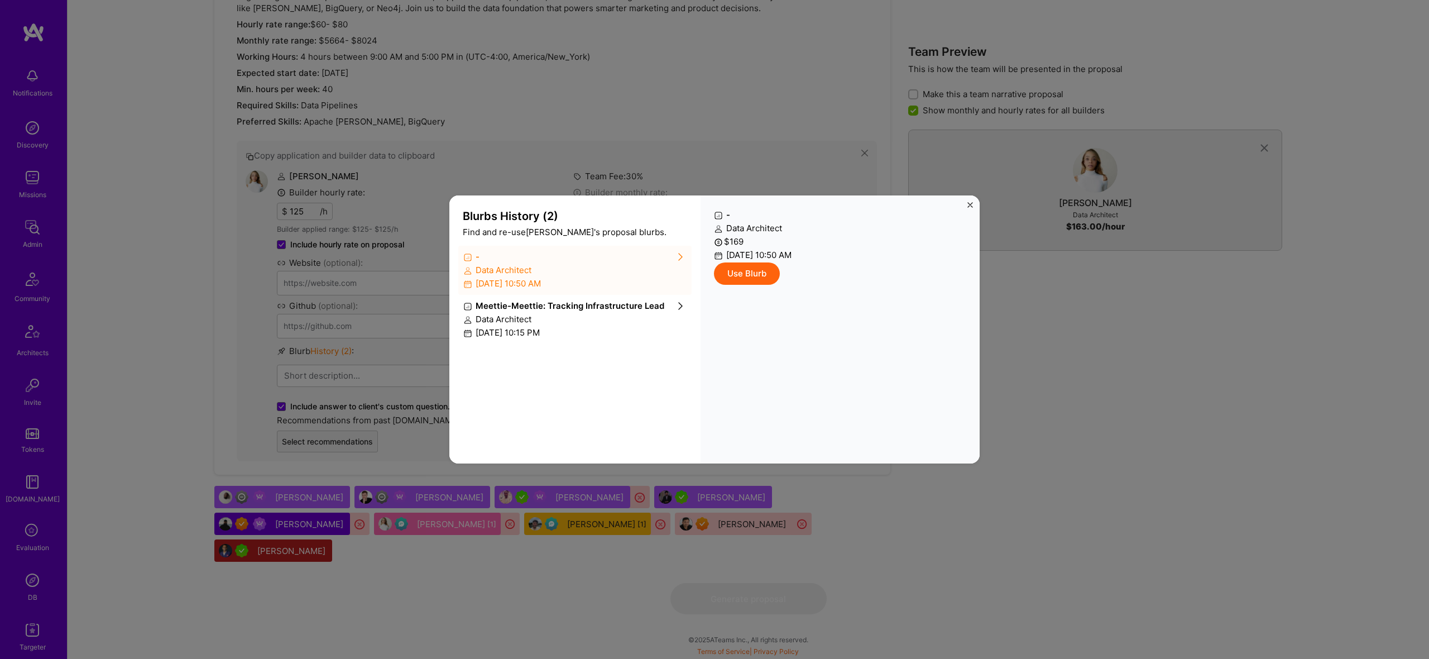
click at [546, 317] on div "Data Architect" at bounding box center [574, 319] width 223 height 12
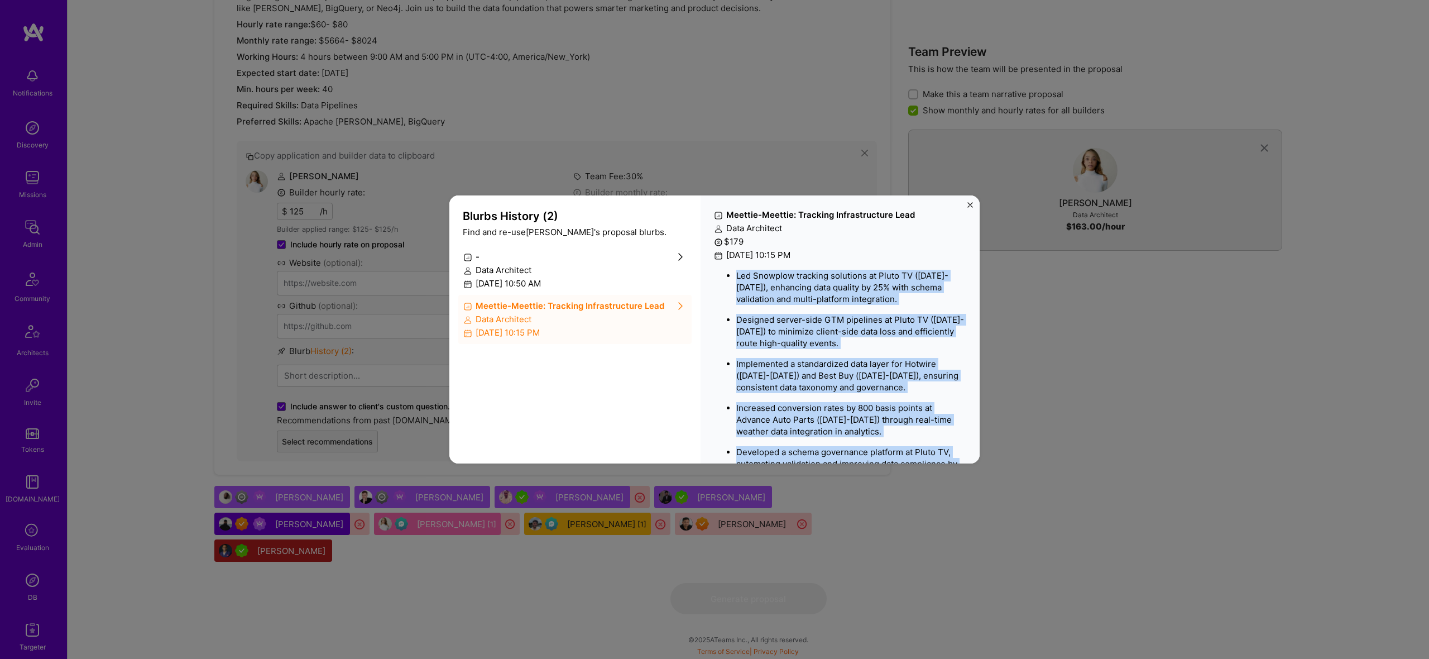
scroll to position [63, 0]
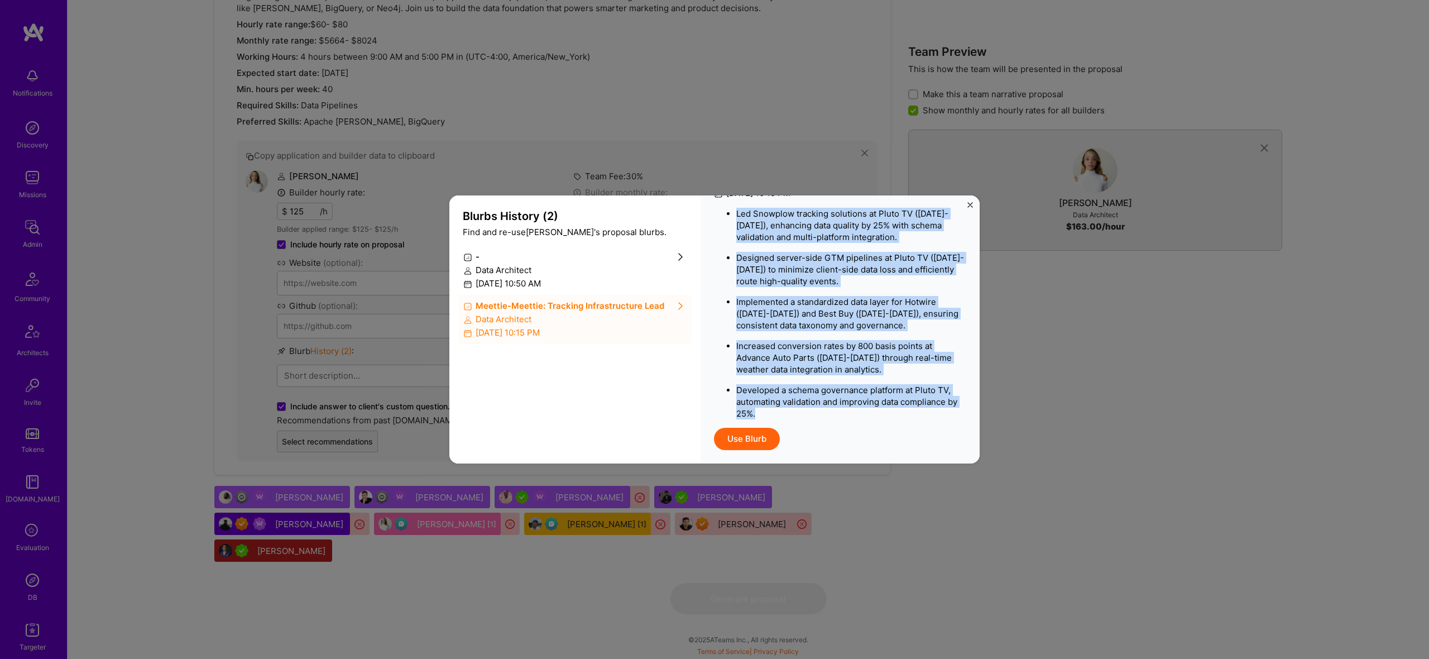
drag, startPoint x: 727, startPoint y: 272, endPoint x: 904, endPoint y: 415, distance: 227.5
click at [904, 415] on ul "Led Snowplow tracking solutions at Pluto TV (2022-2024), enhancing data quality…" at bounding box center [840, 313] width 252 height 212
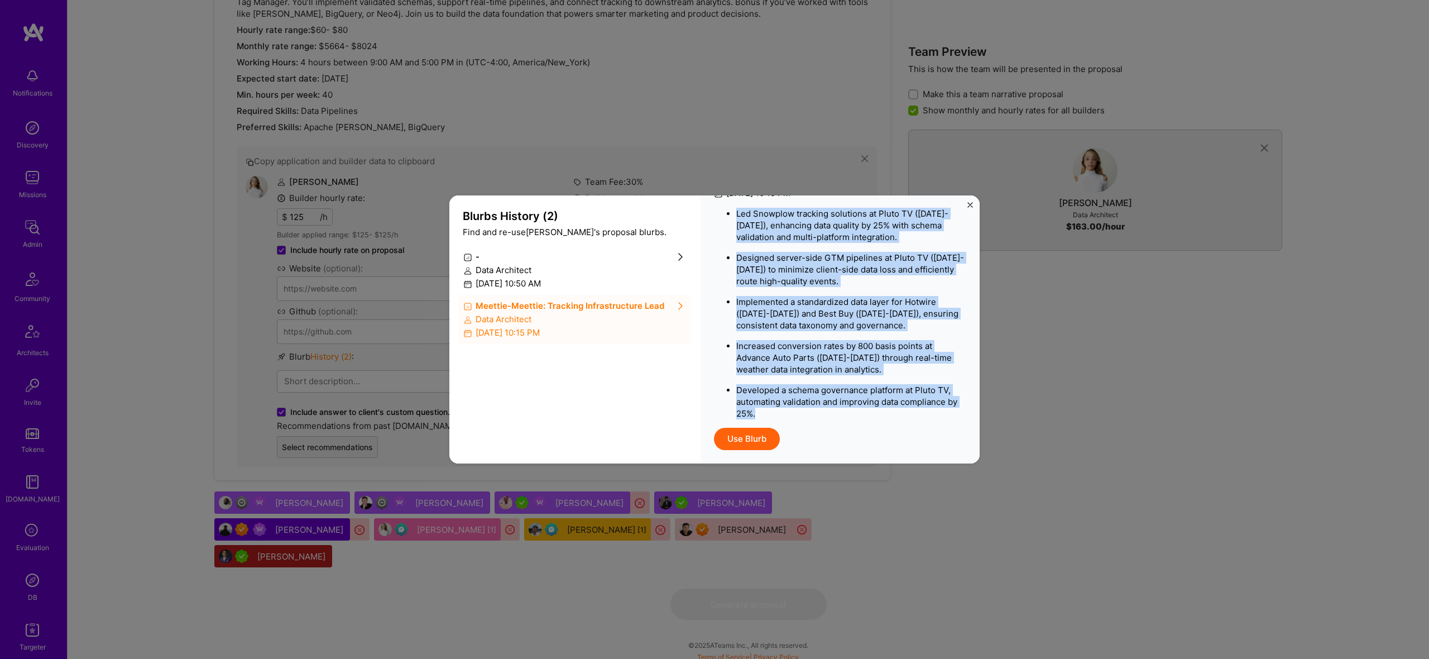
copy ul "Led Snowplow tracking solutions at Pluto TV (2022-2024), enhancing data quality…"
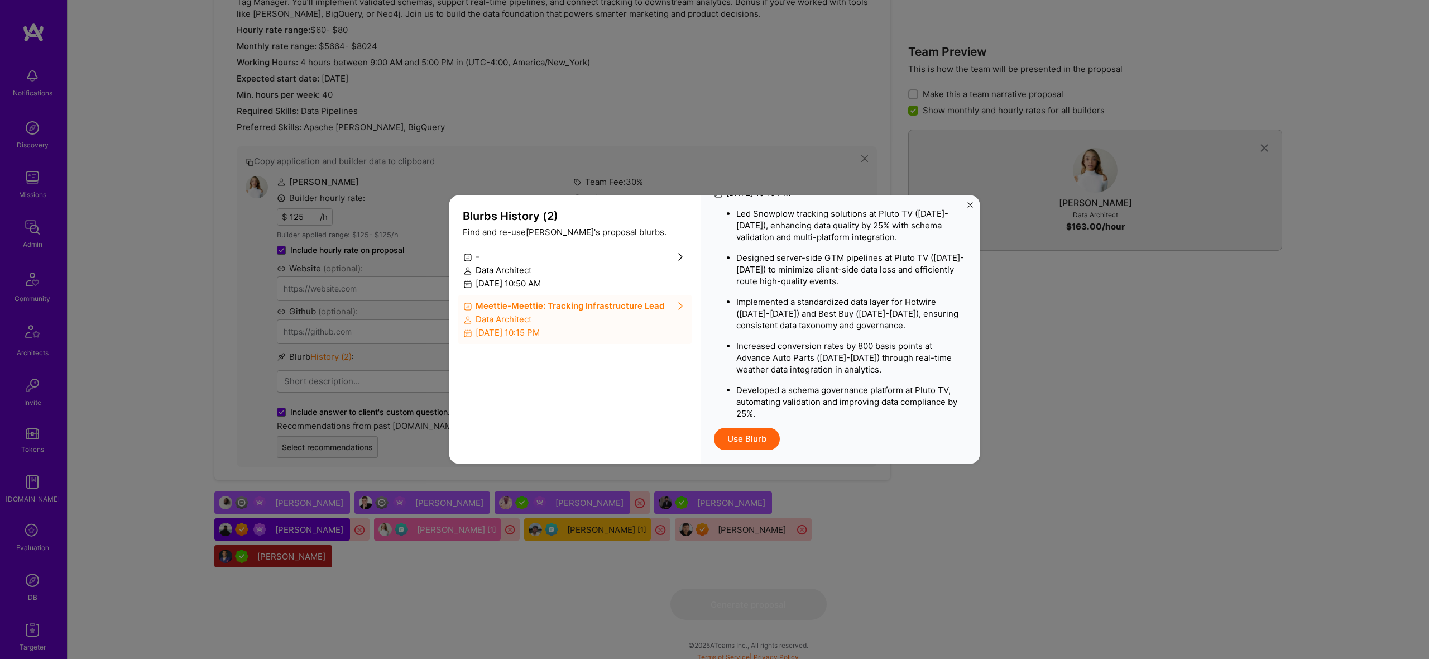
drag, startPoint x: 1219, startPoint y: 406, endPoint x: 789, endPoint y: 434, distance: 430.8
click at [1212, 406] on div "Blurbs History ( 2 ) Find and re-use Krista 's proposal blurbs. - Data Architec…" at bounding box center [714, 329] width 1429 height 659
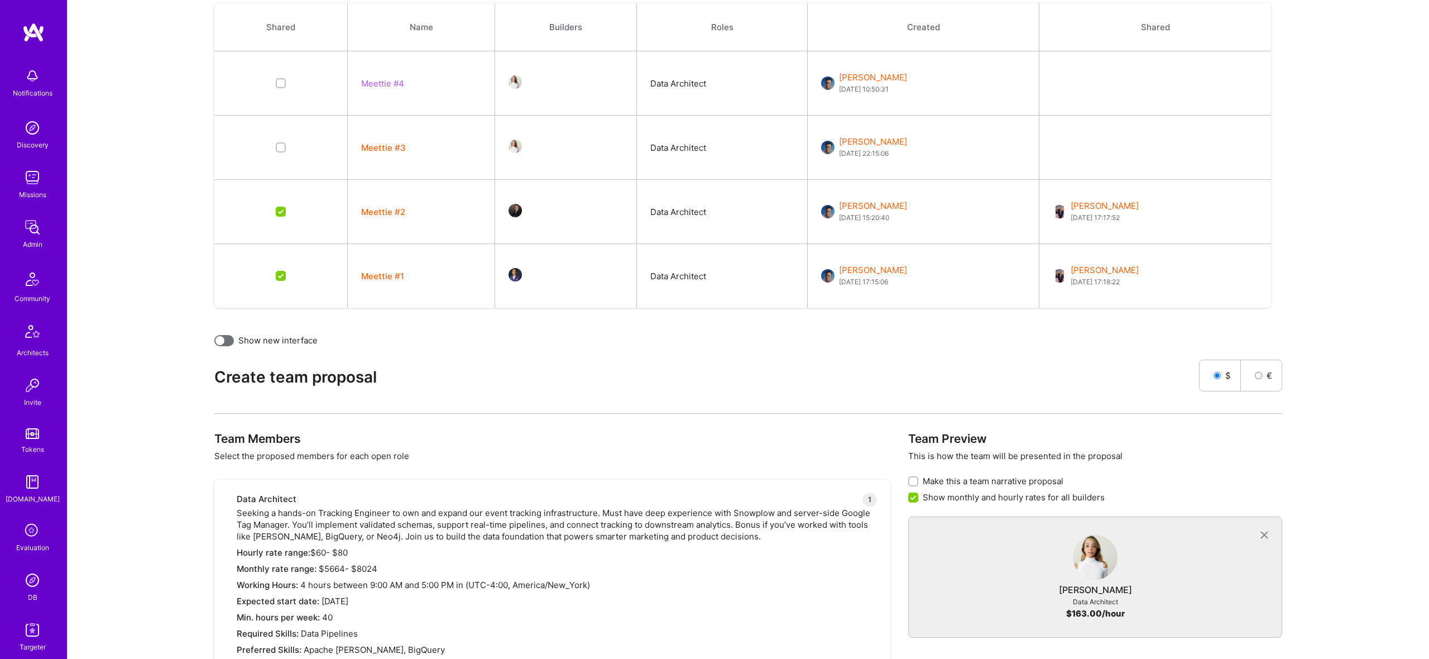
scroll to position [299, 0]
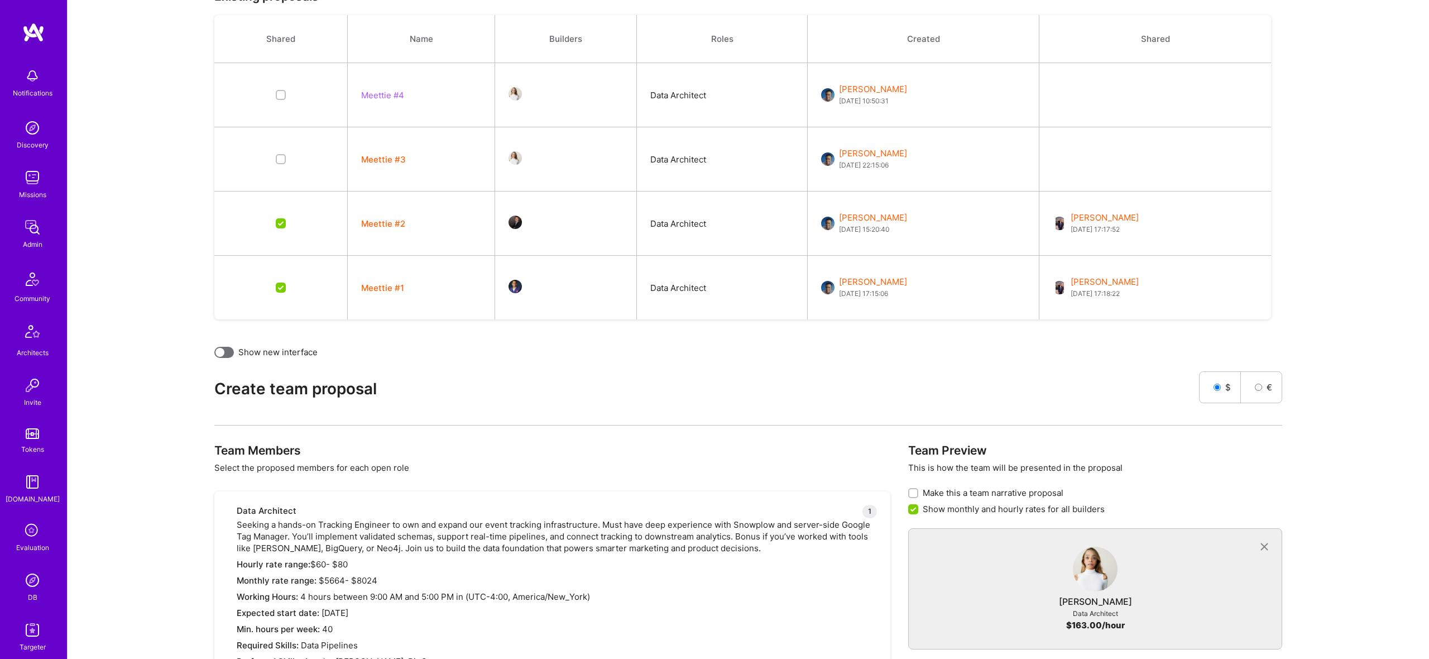
click at [226, 358] on div "Existing proposals Shared Name Builders Roles Created Shared Meettie #4 Data Ar…" at bounding box center [748, 571] width 1335 height 1165
click at [226, 353] on div at bounding box center [224, 352] width 20 height 11
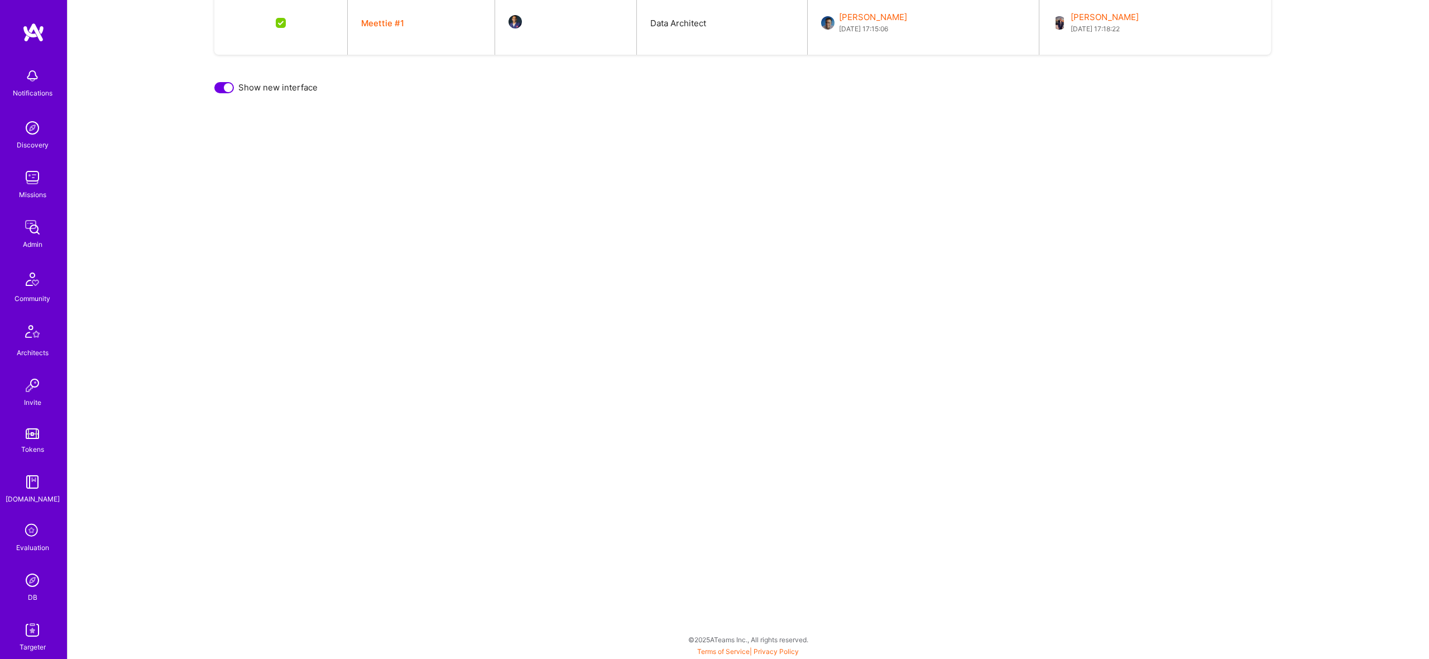
scroll to position [0, 0]
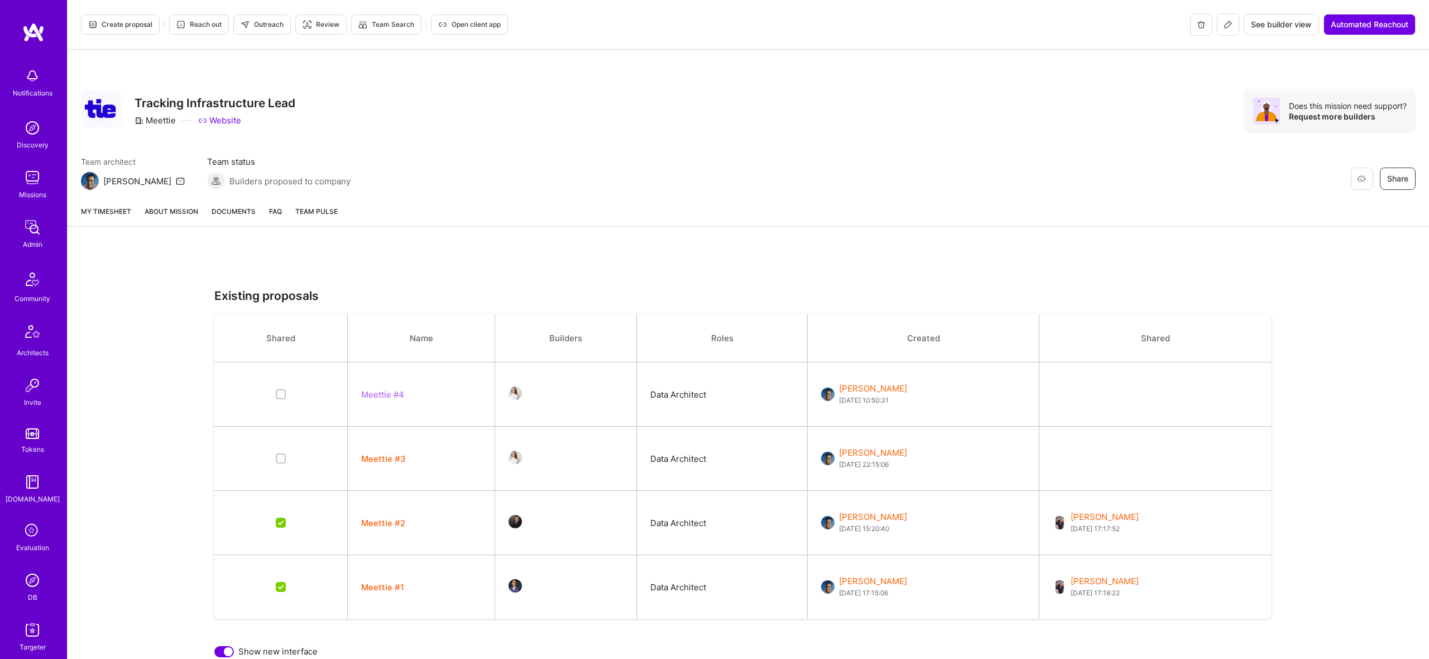
click at [124, 31] on button "Create proposal" at bounding box center [120, 25] width 79 height 20
click at [129, 21] on span "Create proposal" at bounding box center [120, 25] width 64 height 10
click at [111, 21] on span "Create proposal" at bounding box center [120, 25] width 64 height 10
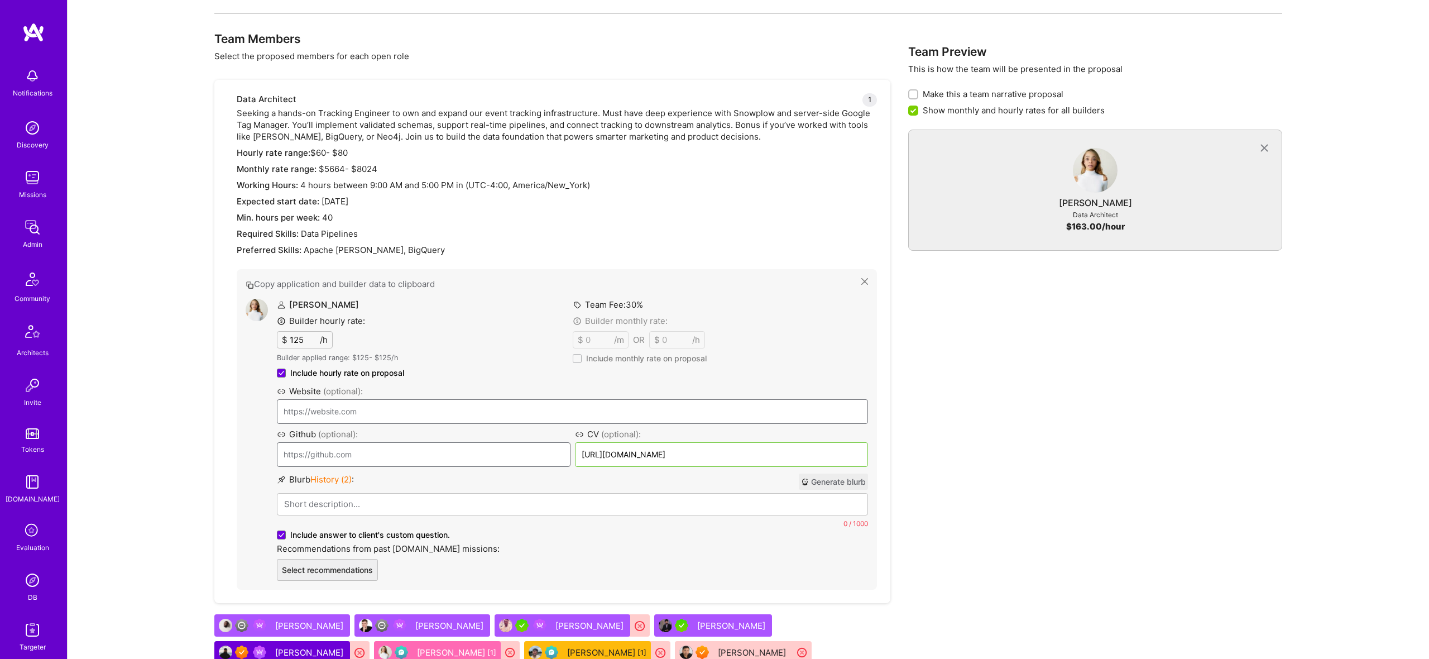
scroll to position [839, 0]
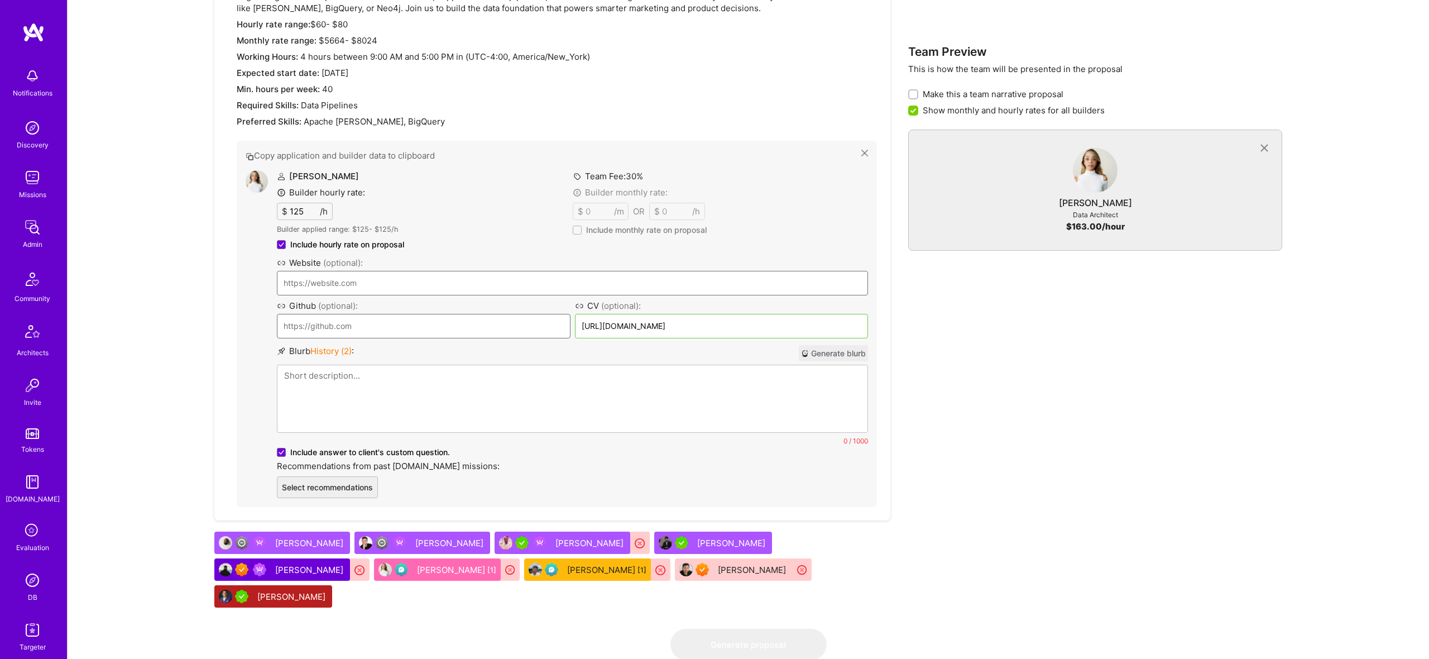
click at [372, 365] on div at bounding box center [572, 398] width 590 height 67
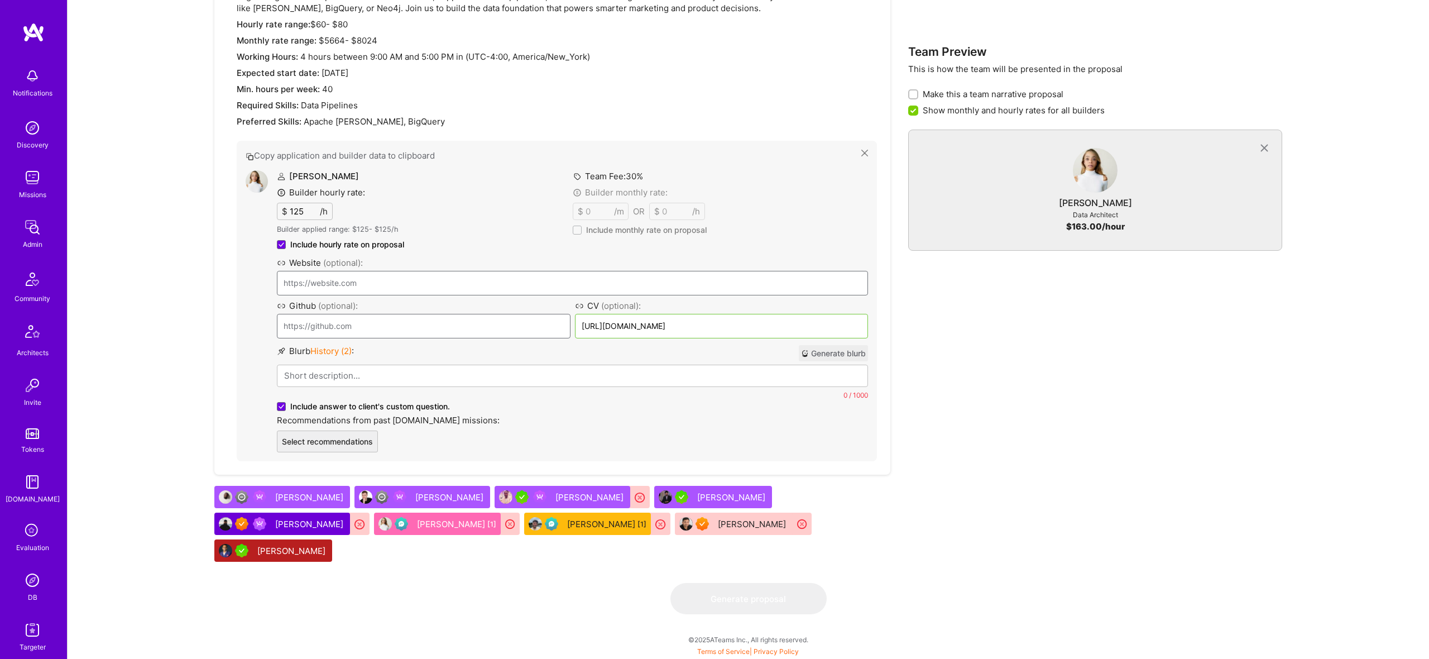
click at [334, 347] on span "History ( 2 )" at bounding box center [330, 351] width 41 height 11
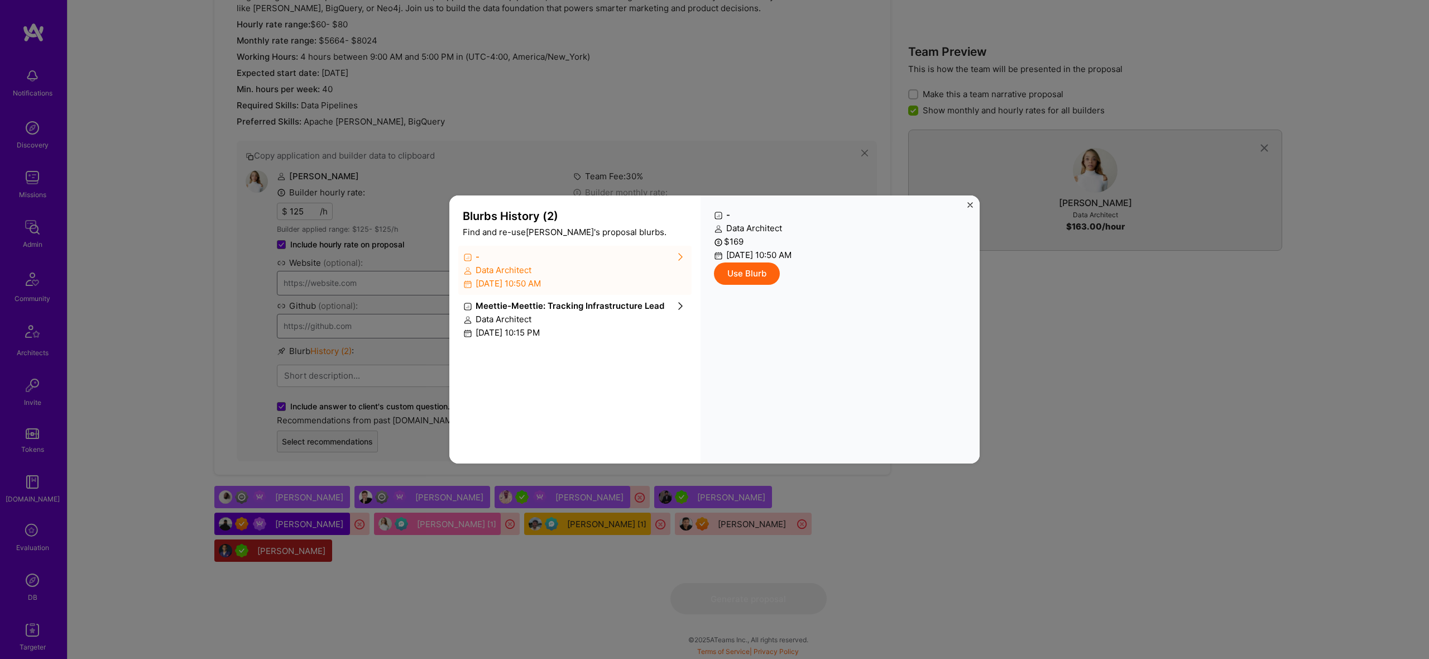
click at [560, 314] on div "Data Architect" at bounding box center [574, 319] width 223 height 12
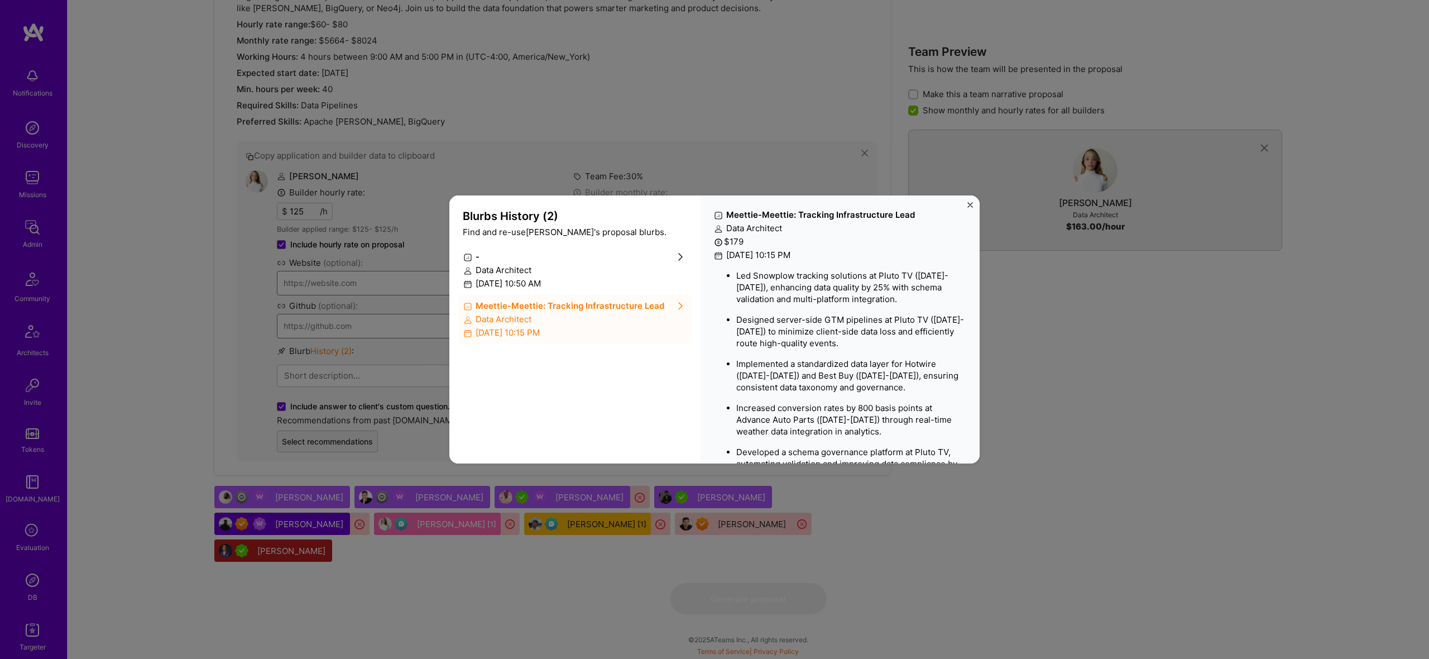
scroll to position [63, 0]
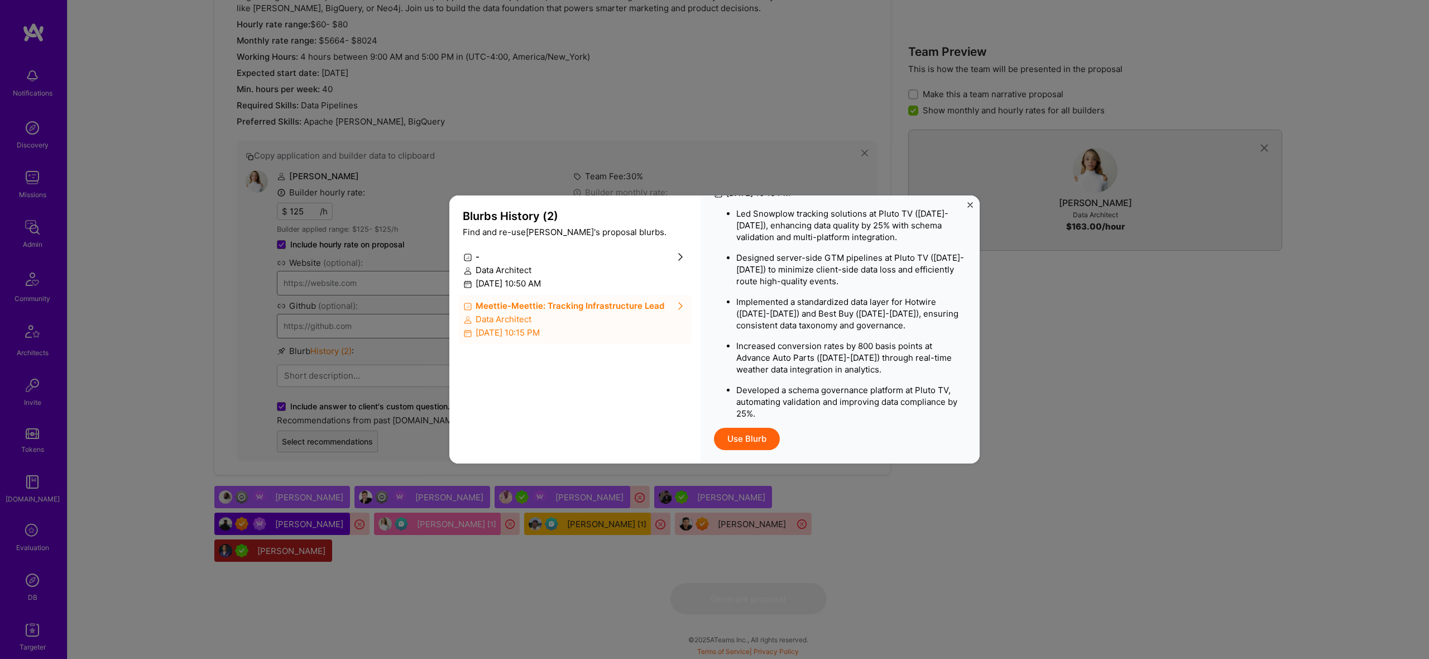
click at [744, 432] on button "Use Blurb" at bounding box center [747, 439] width 66 height 22
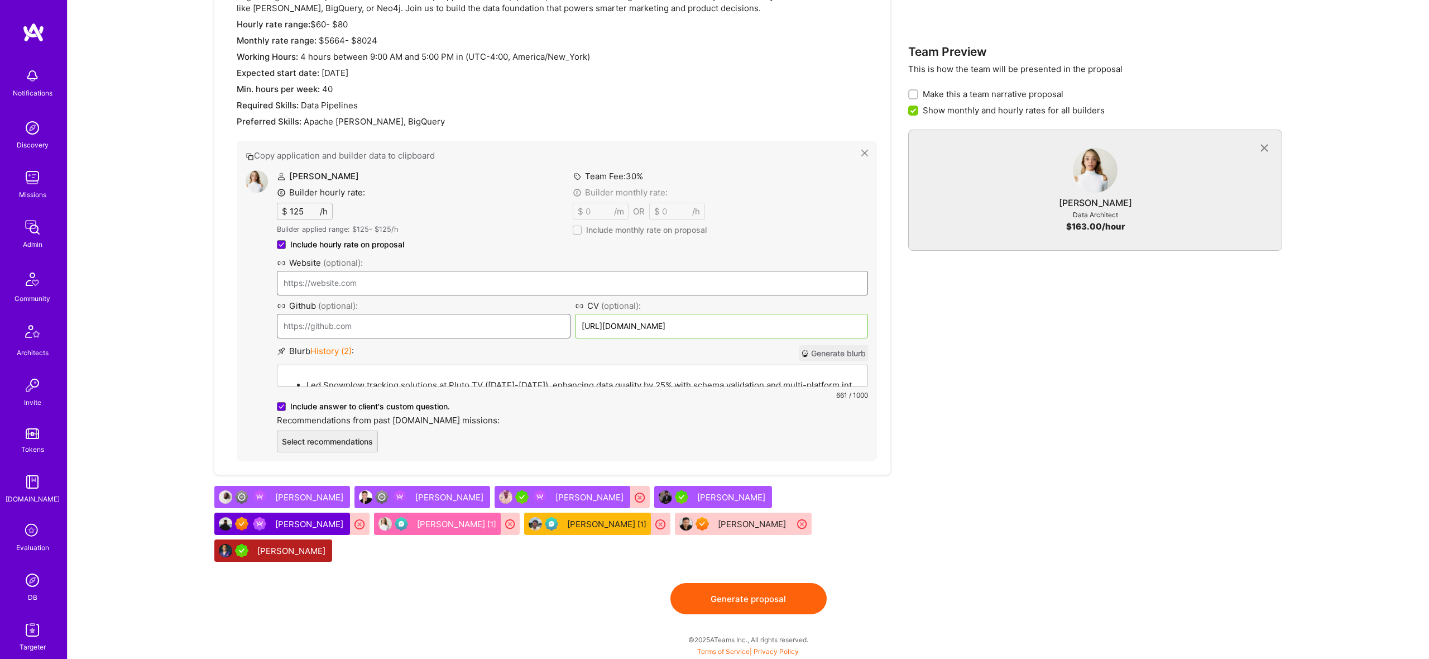
click at [744, 595] on button "Generate proposal" at bounding box center [748, 598] width 156 height 31
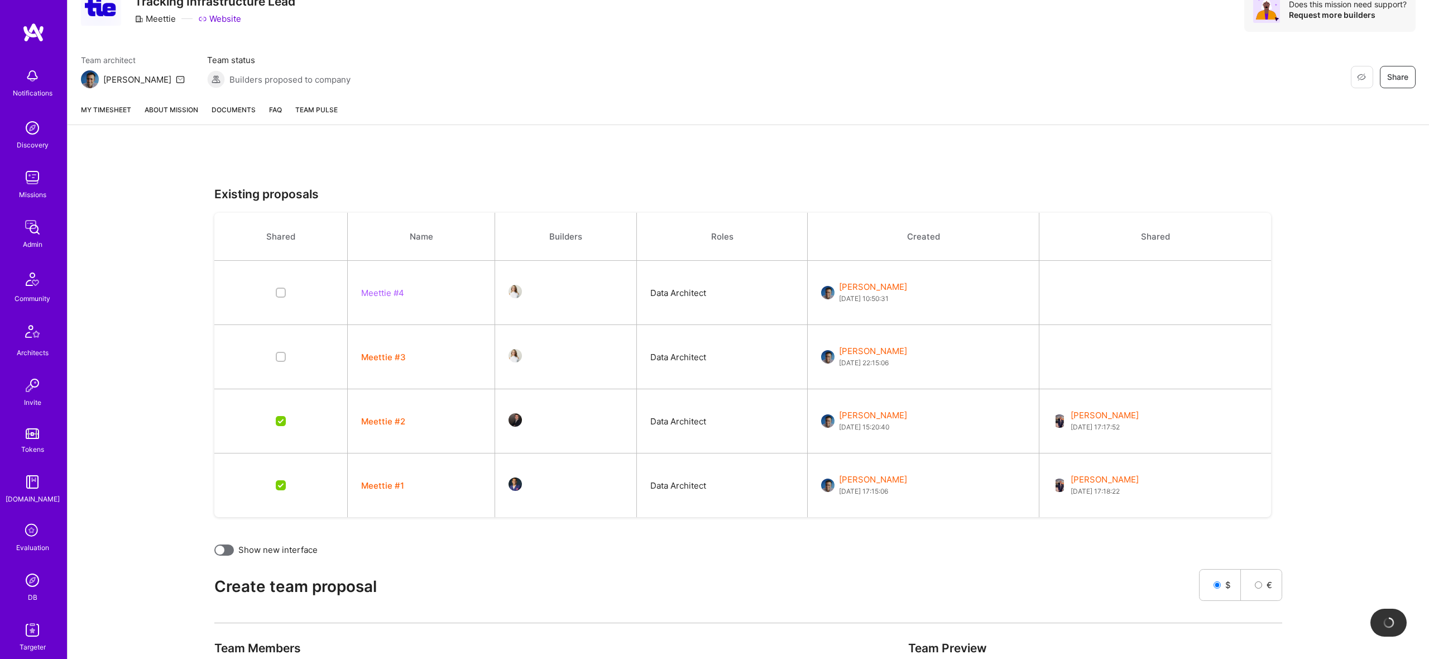
scroll to position [119, 0]
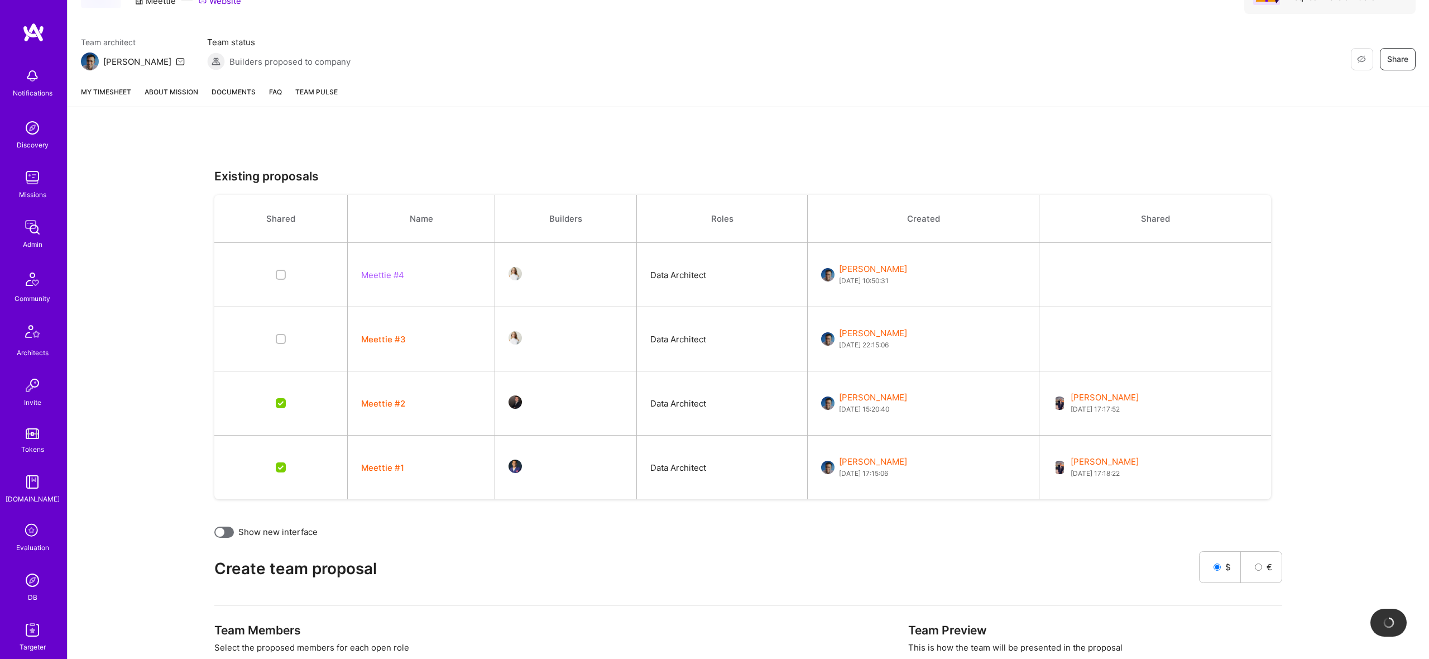
click at [387, 336] on button "Meettie #3" at bounding box center [383, 339] width 45 height 12
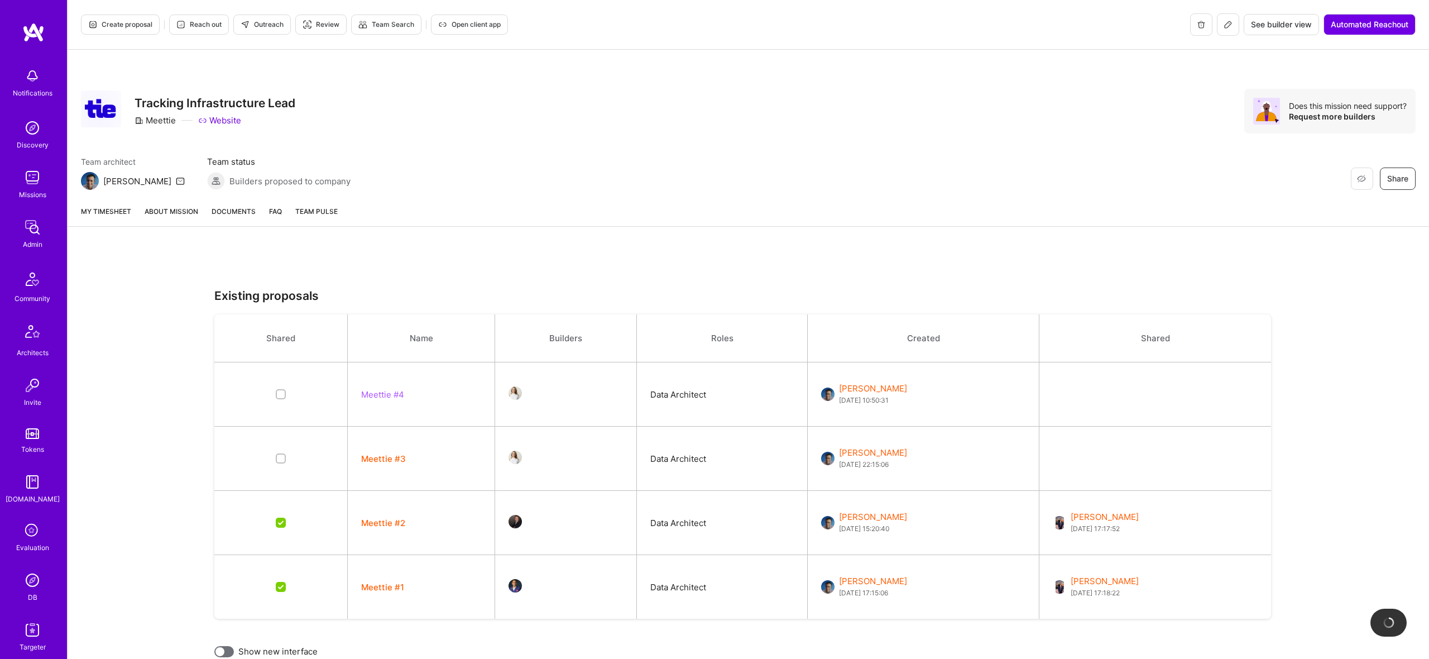
click at [138, 23] on span "Create proposal" at bounding box center [120, 25] width 64 height 10
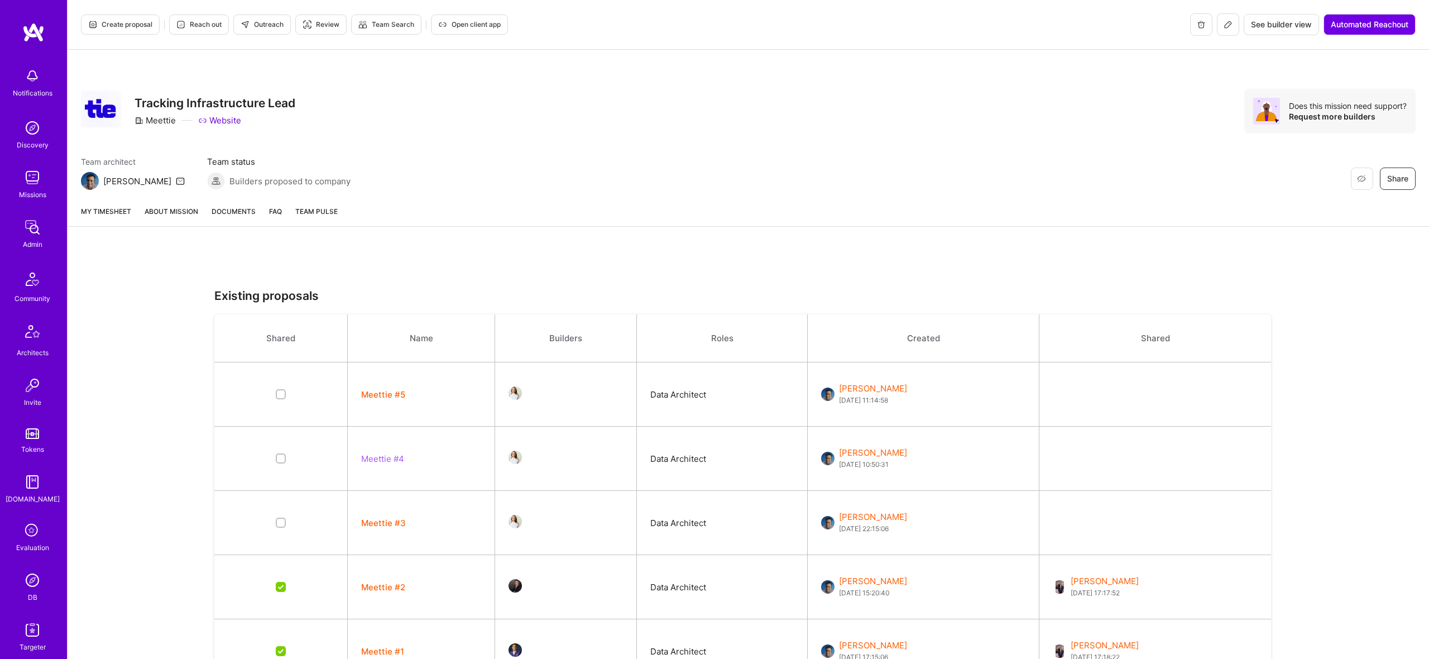
click at [389, 395] on button "Meettie #5" at bounding box center [383, 395] width 44 height 12
